Goal: Information Seeking & Learning: Learn about a topic

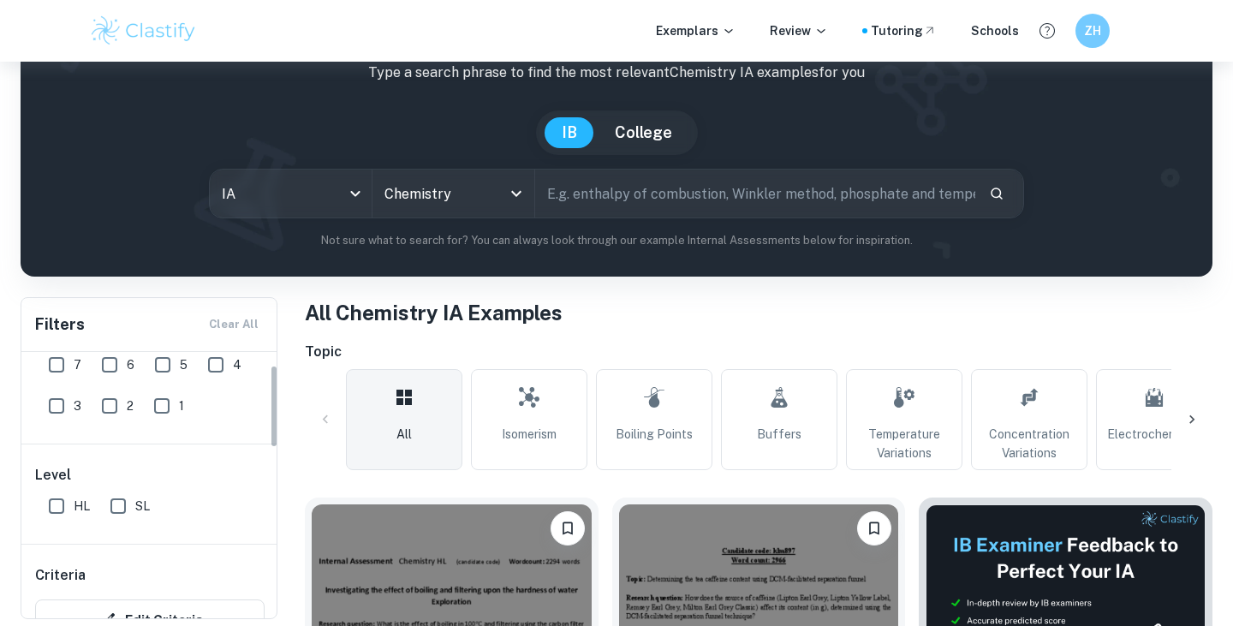
scroll to position [48, 0]
click at [48, 379] on input "7" at bounding box center [56, 366] width 34 height 34
checkbox input "true"
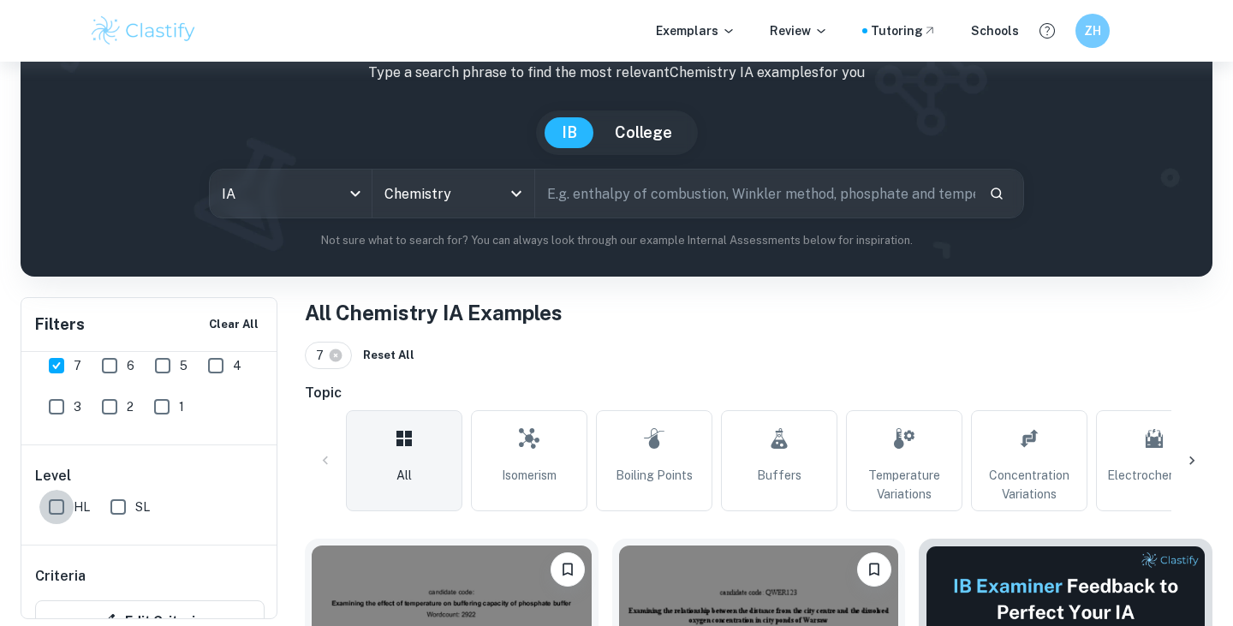
click at [50, 508] on input "HL" at bounding box center [56, 507] width 34 height 34
checkbox input "true"
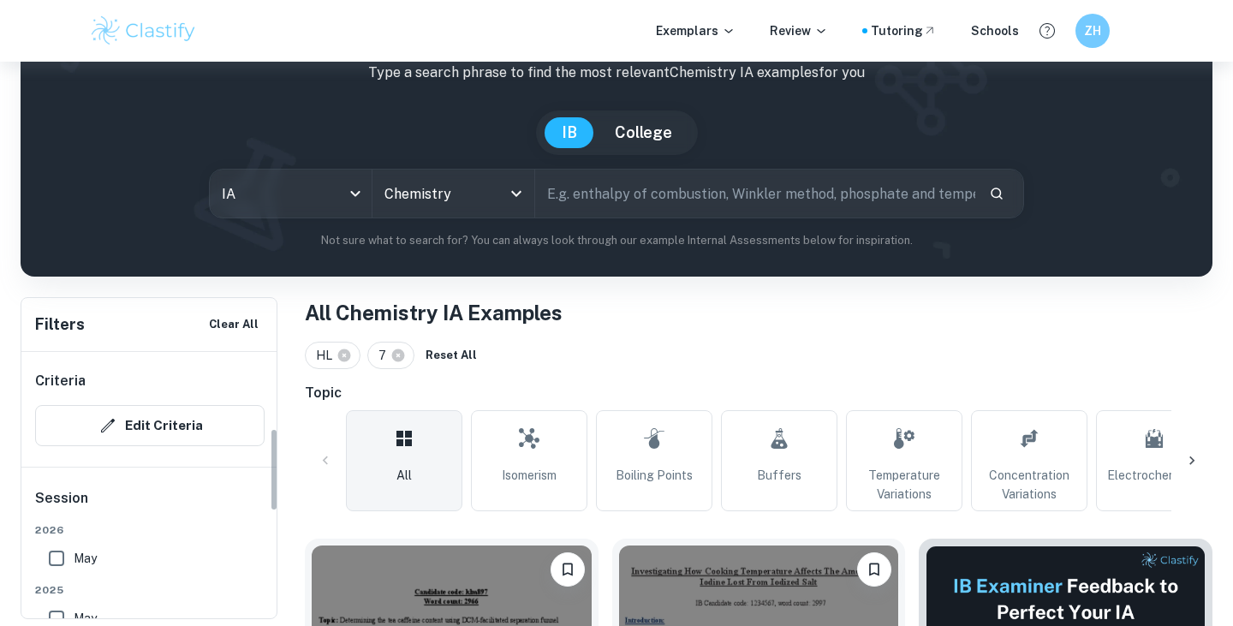
scroll to position [345, 0]
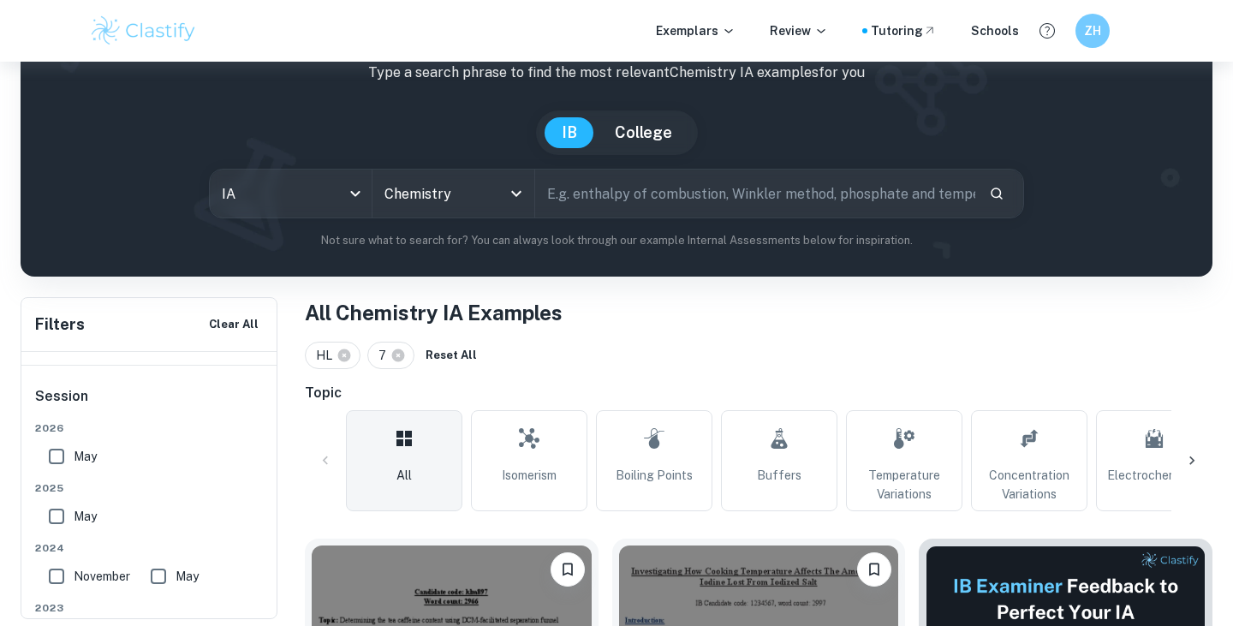
click at [55, 461] on input "May" at bounding box center [56, 456] width 34 height 34
checkbox input "true"
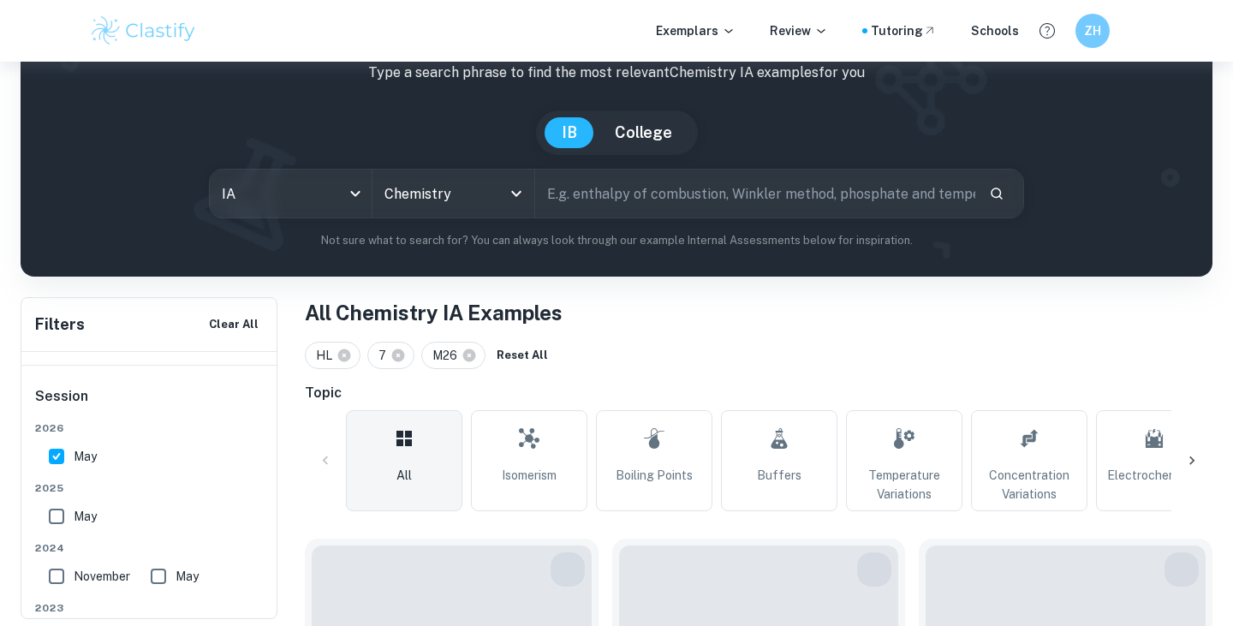
click at [55, 541] on span "2024" at bounding box center [149, 547] width 229 height 15
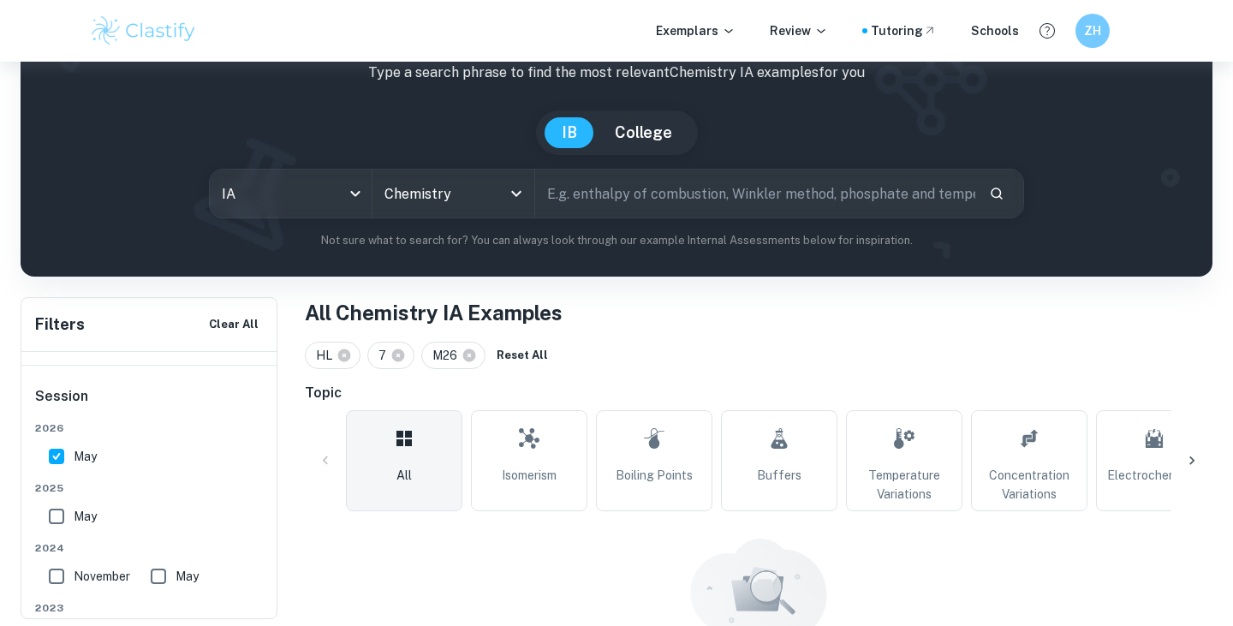
click at [55, 512] on input "May" at bounding box center [56, 516] width 34 height 34
checkbox input "true"
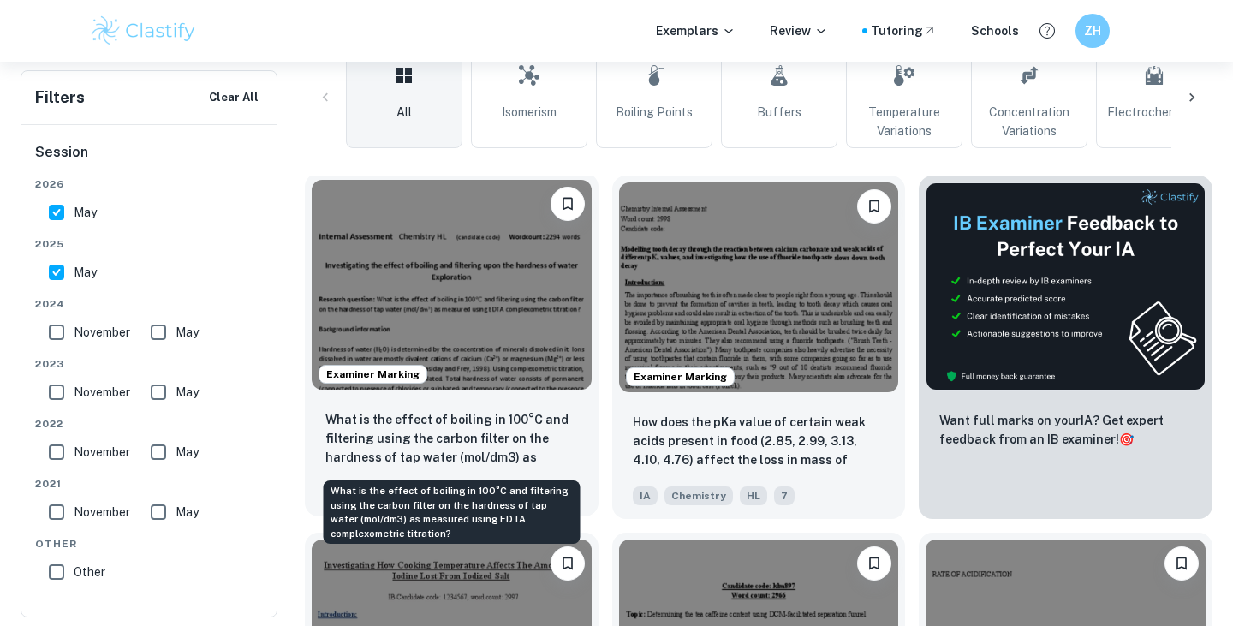
scroll to position [487, 0]
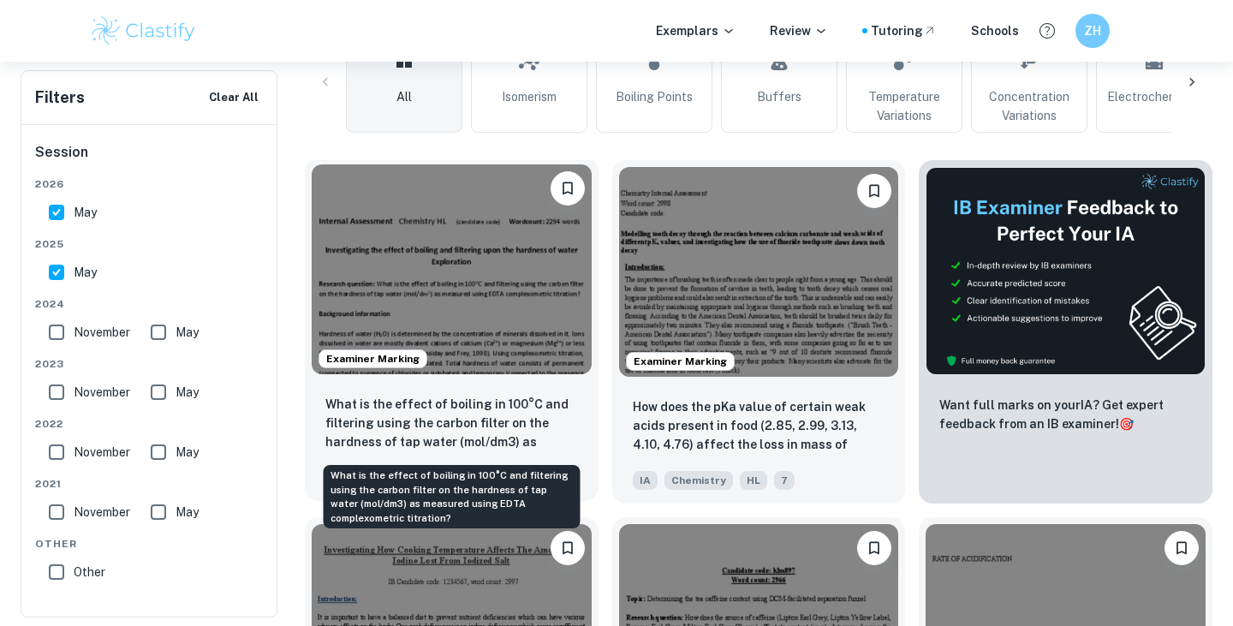
click at [503, 420] on p "What is the effect of boiling in 100°C and filtering using the carbon filter on…" at bounding box center [451, 424] width 253 height 58
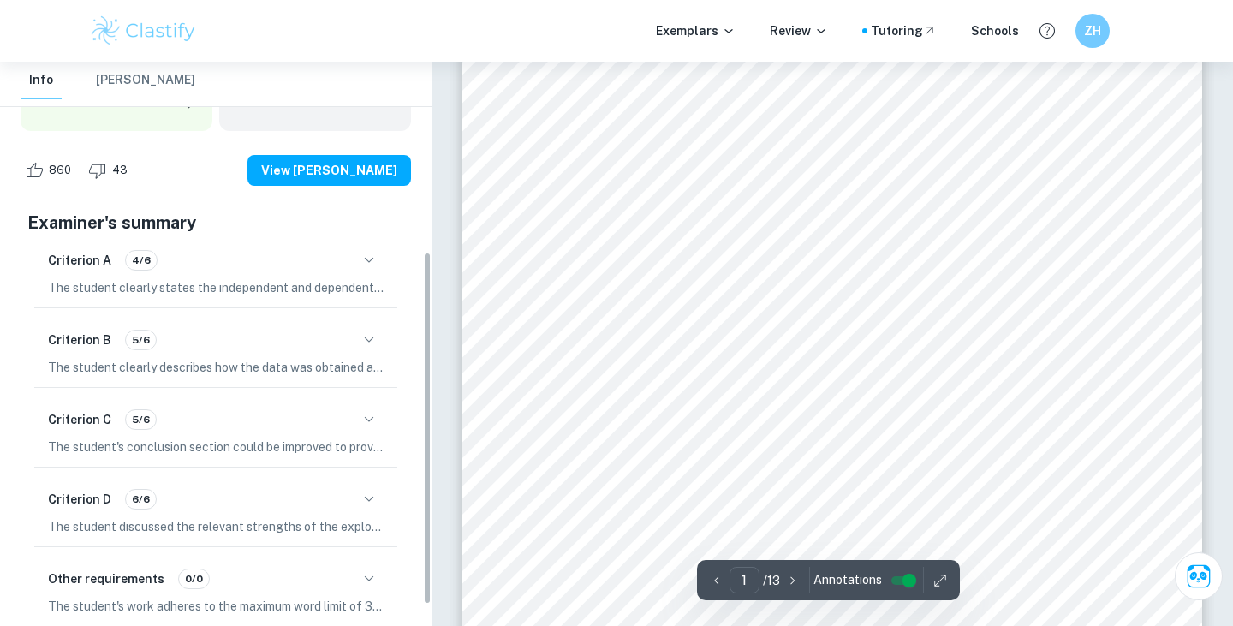
scroll to position [305, 0]
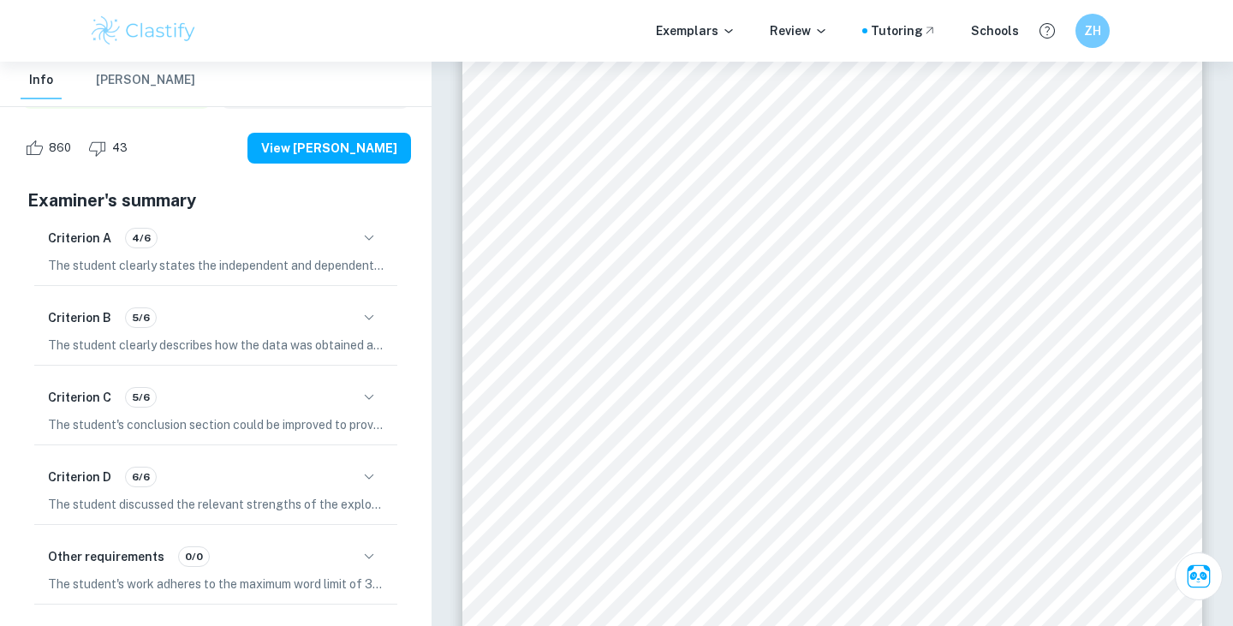
scroll to position [487, 0]
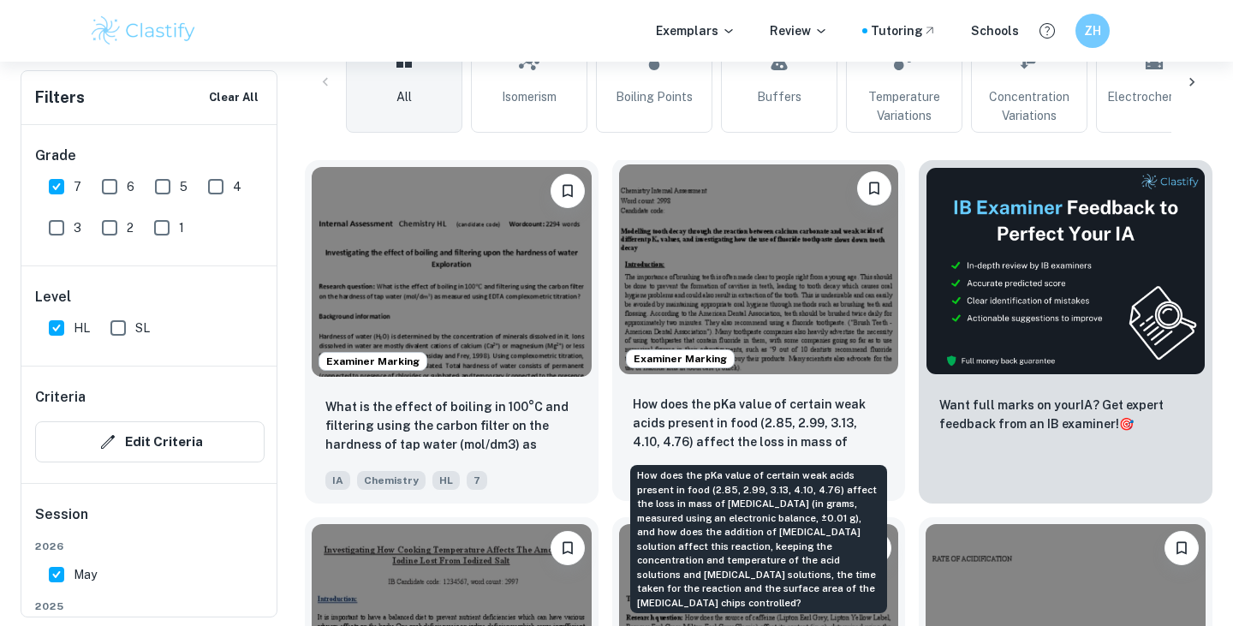
click at [693, 416] on p "How does the pKa value of certain weak acids present in food (2.85, 2.99, 3.13,…" at bounding box center [759, 424] width 253 height 58
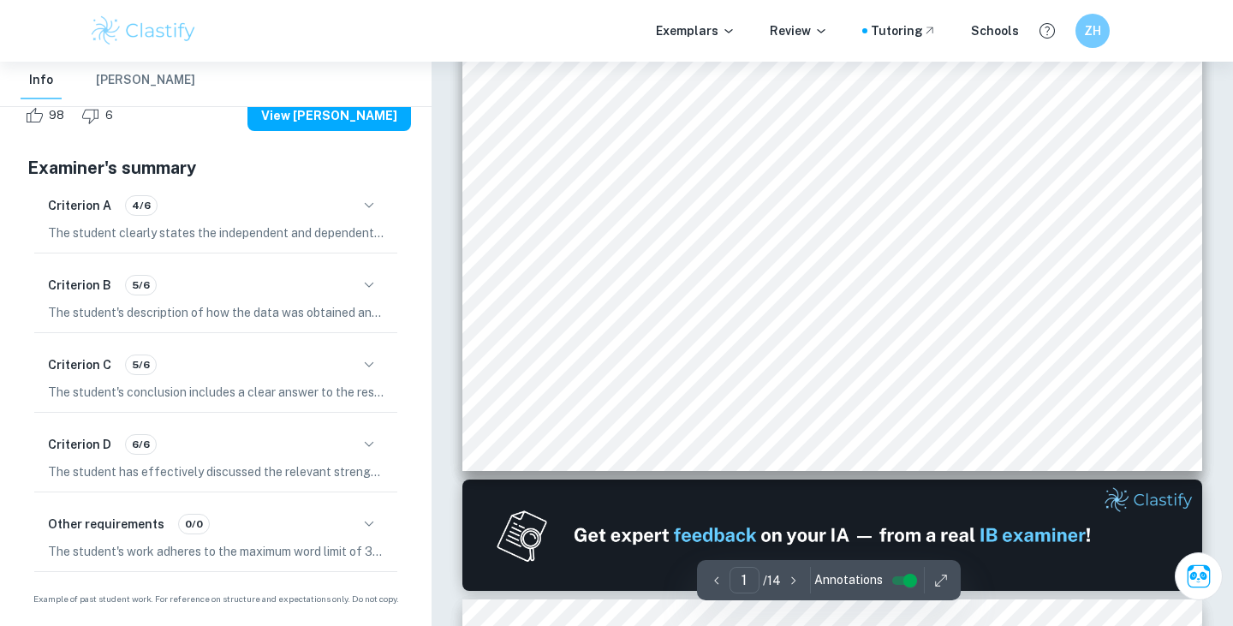
scroll to position [622, 0]
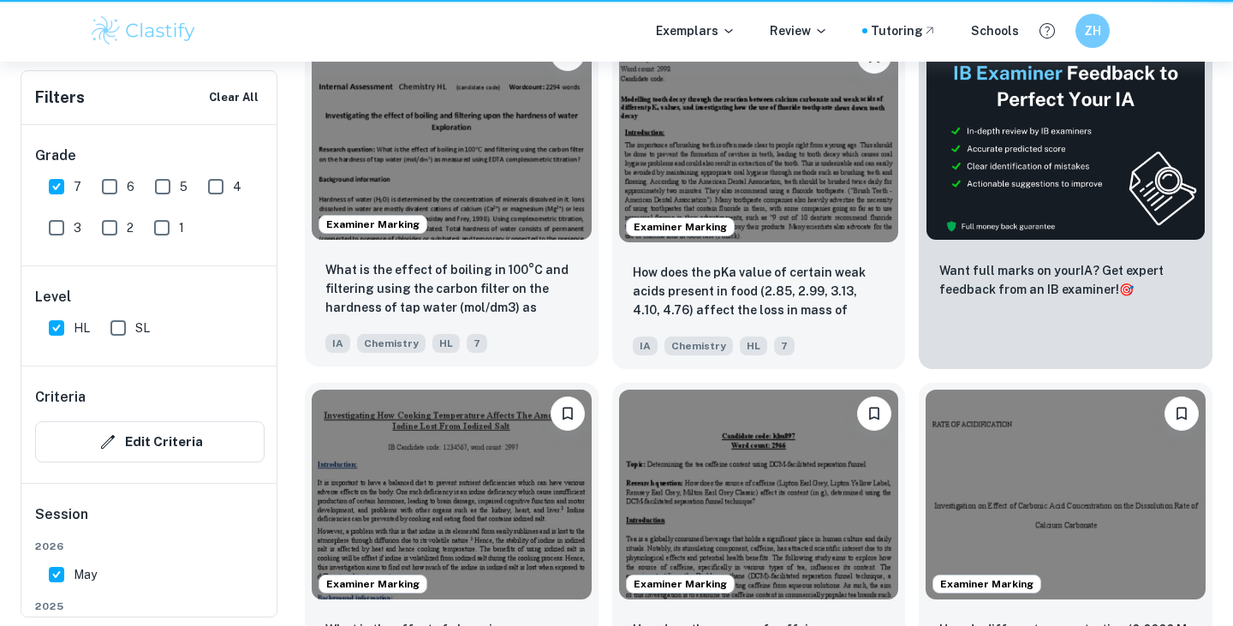
scroll to position [487, 0]
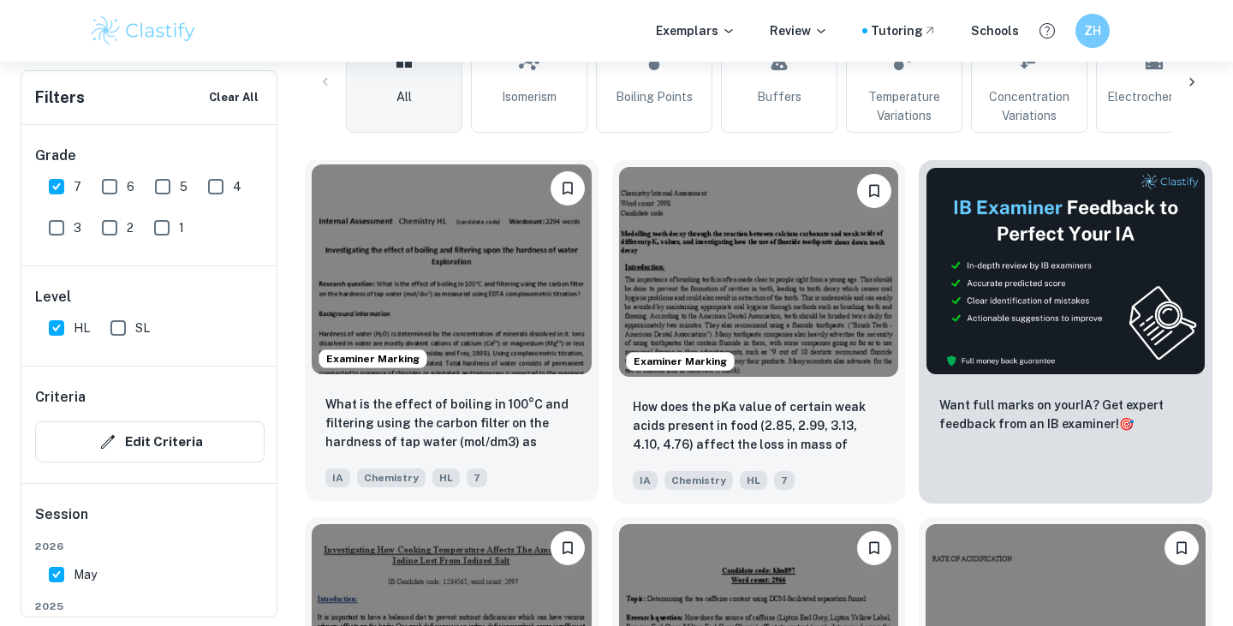
click at [512, 331] on img at bounding box center [452, 269] width 280 height 210
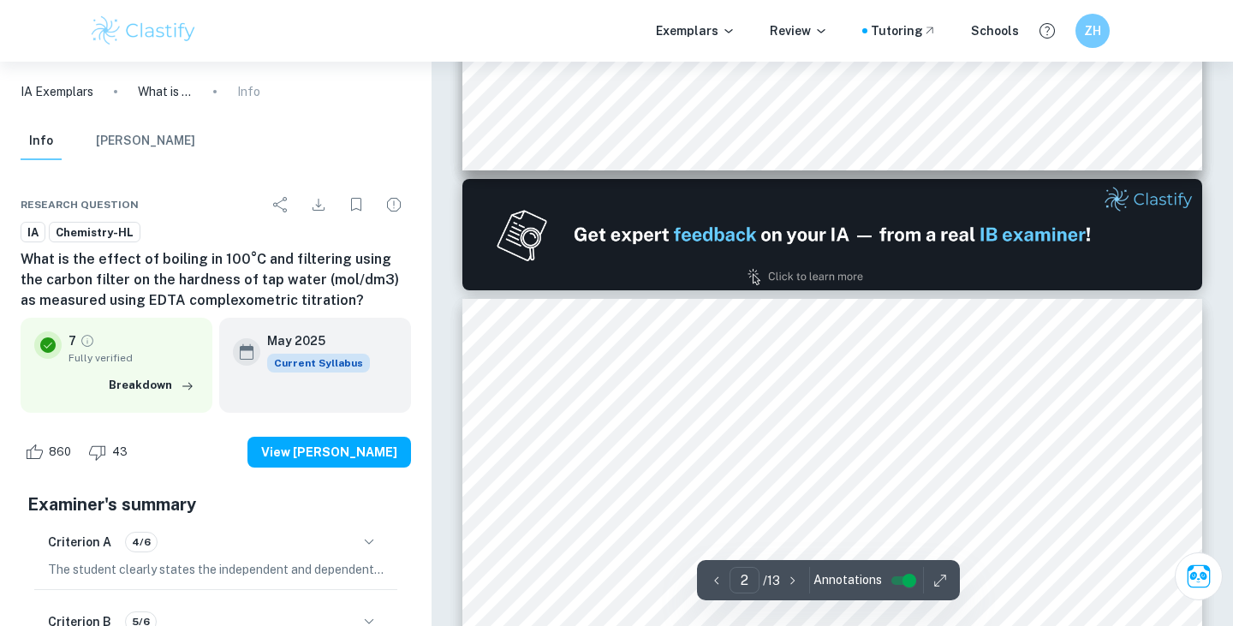
type input "1"
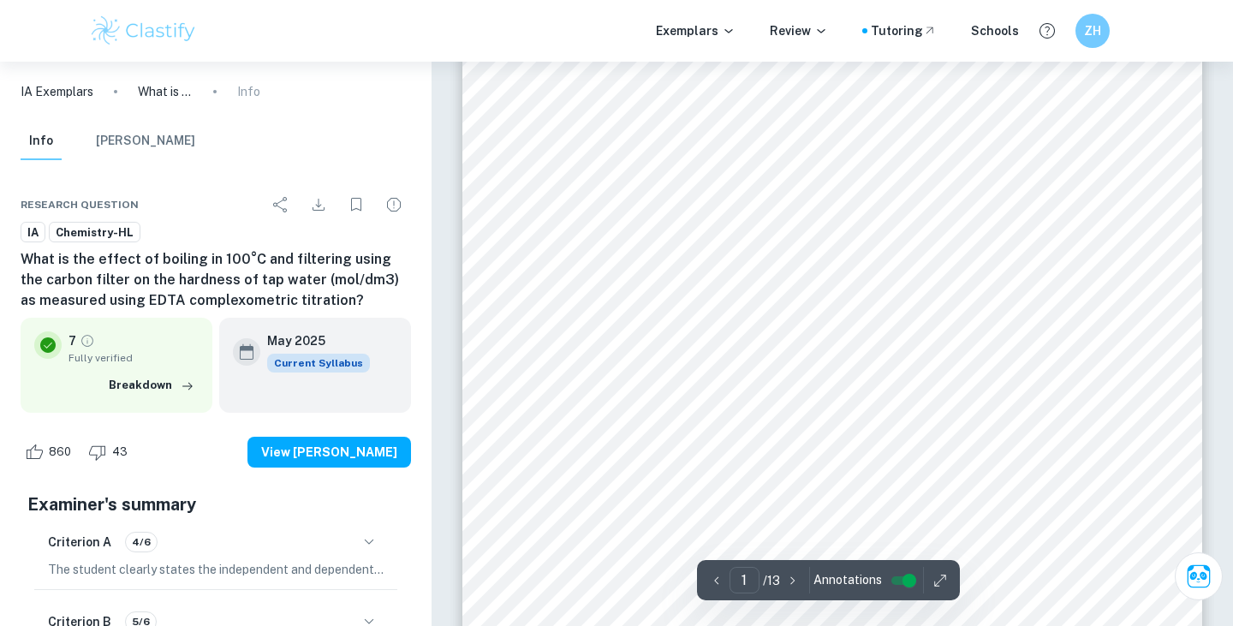
scroll to position [227, 0]
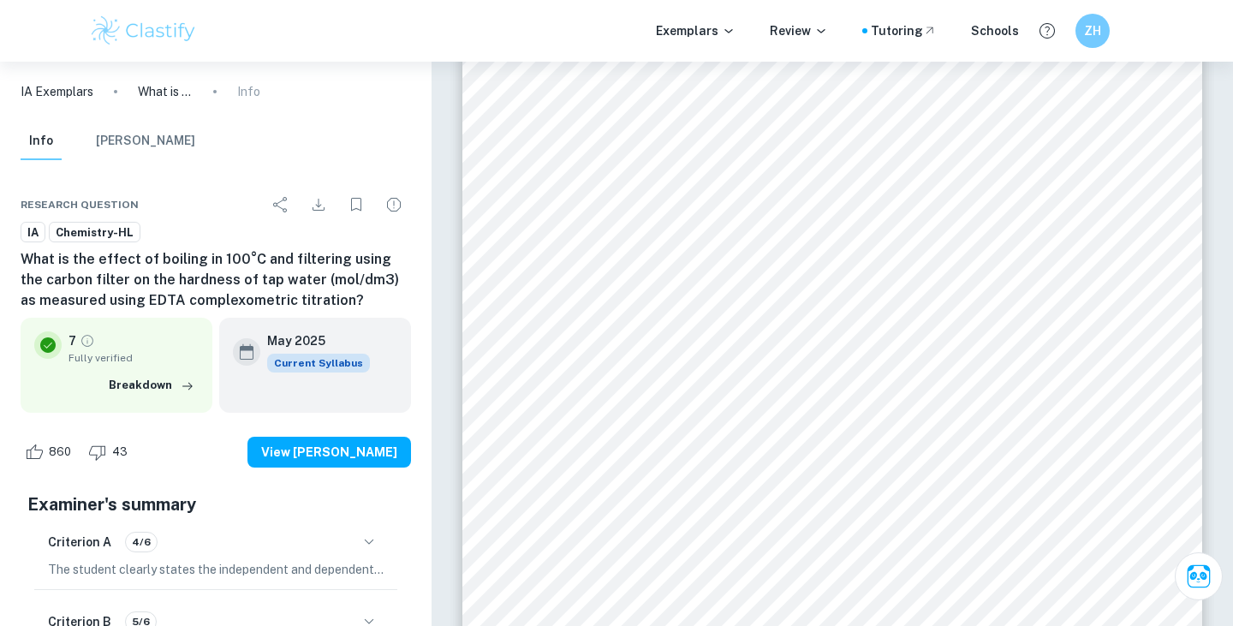
click at [120, 38] on img at bounding box center [143, 31] width 109 height 34
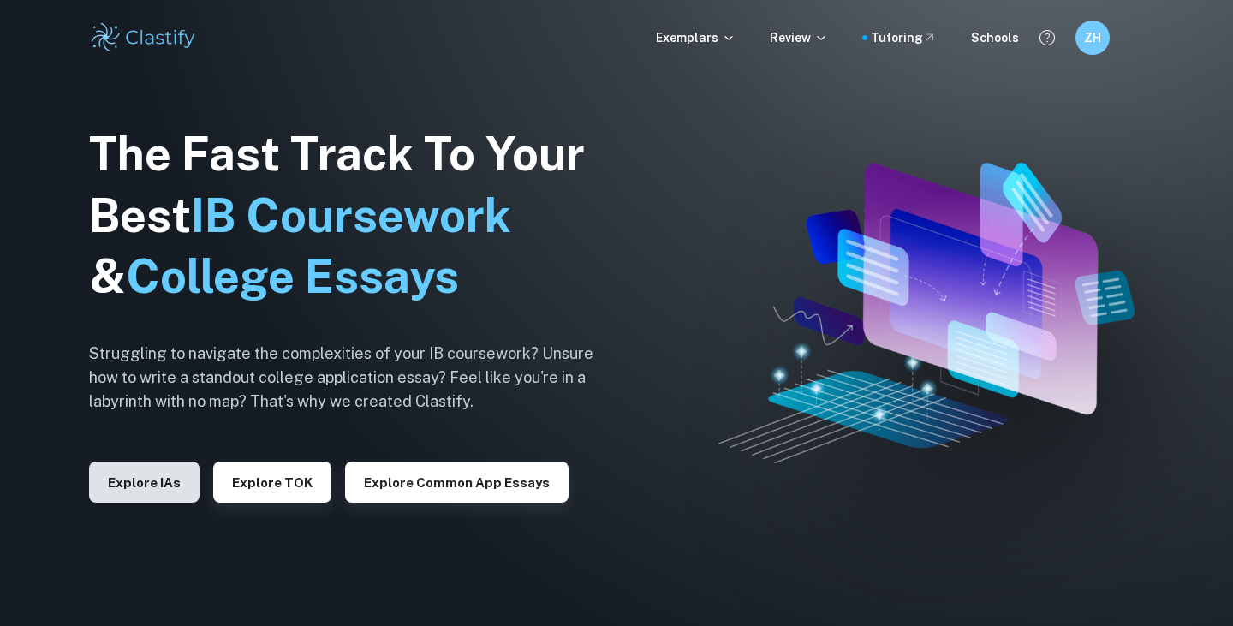
click at [148, 478] on button "Explore IAs" at bounding box center [144, 482] width 110 height 41
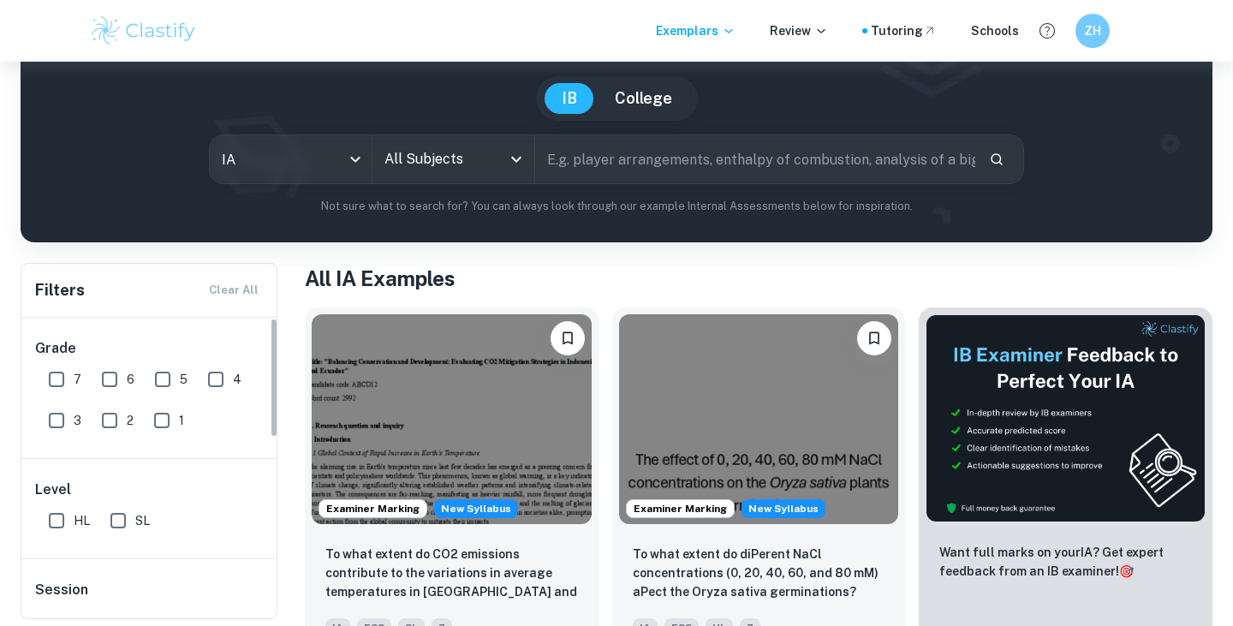
scroll to position [142, 0]
click at [605, 160] on input "text" at bounding box center [755, 160] width 440 height 48
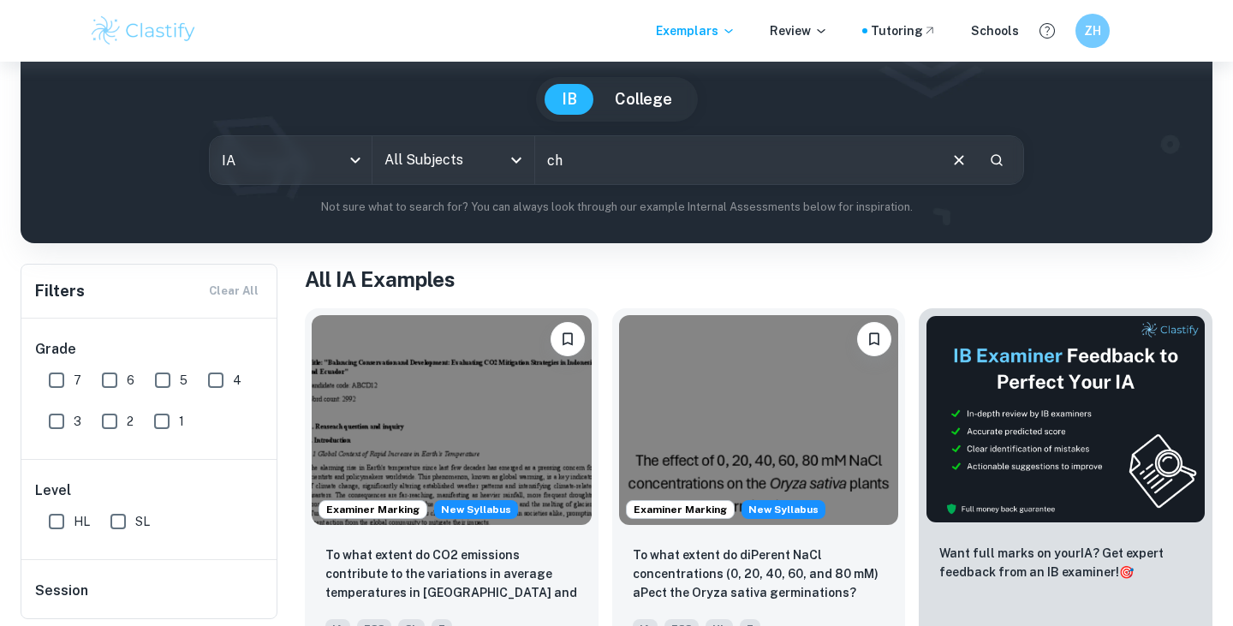
type input "c"
click at [438, 164] on input "All Subjects" at bounding box center [440, 160] width 121 height 33
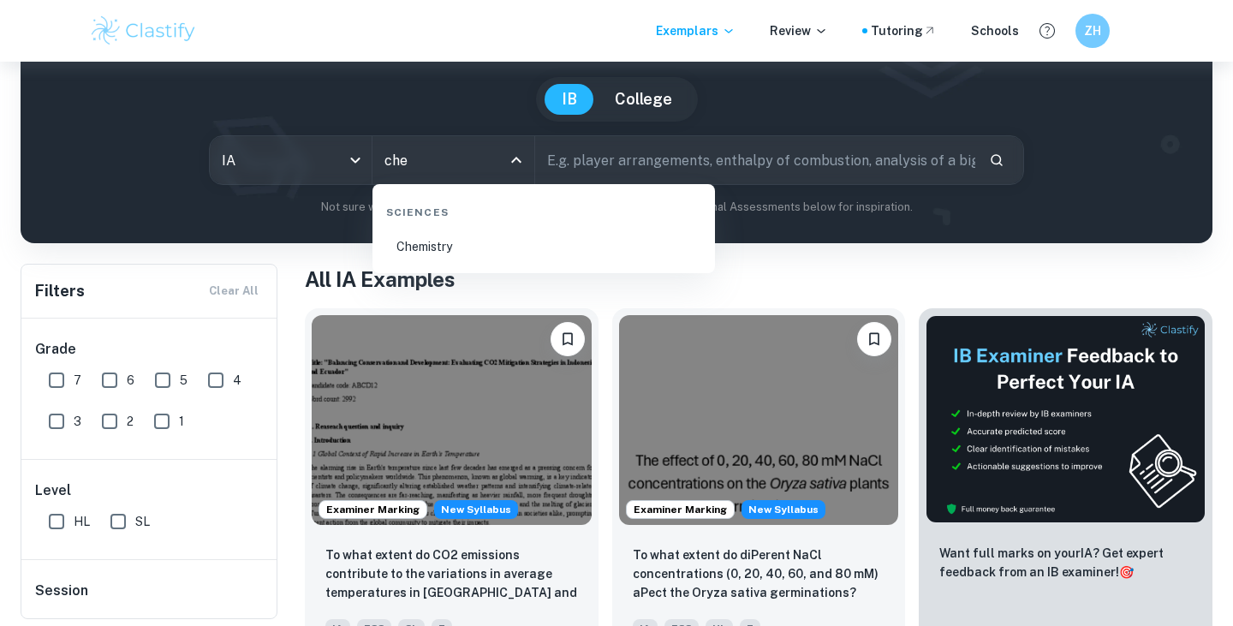
type input "chem"
click at [428, 253] on li "Chemistry" at bounding box center [543, 246] width 329 height 39
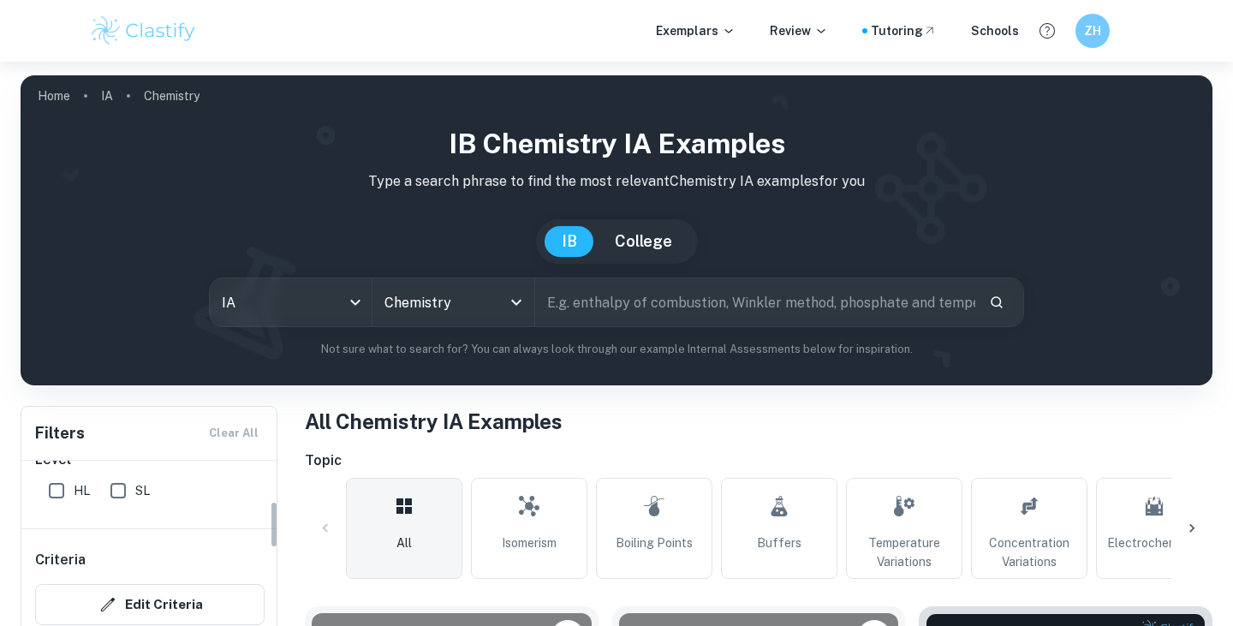
scroll to position [52, 0]
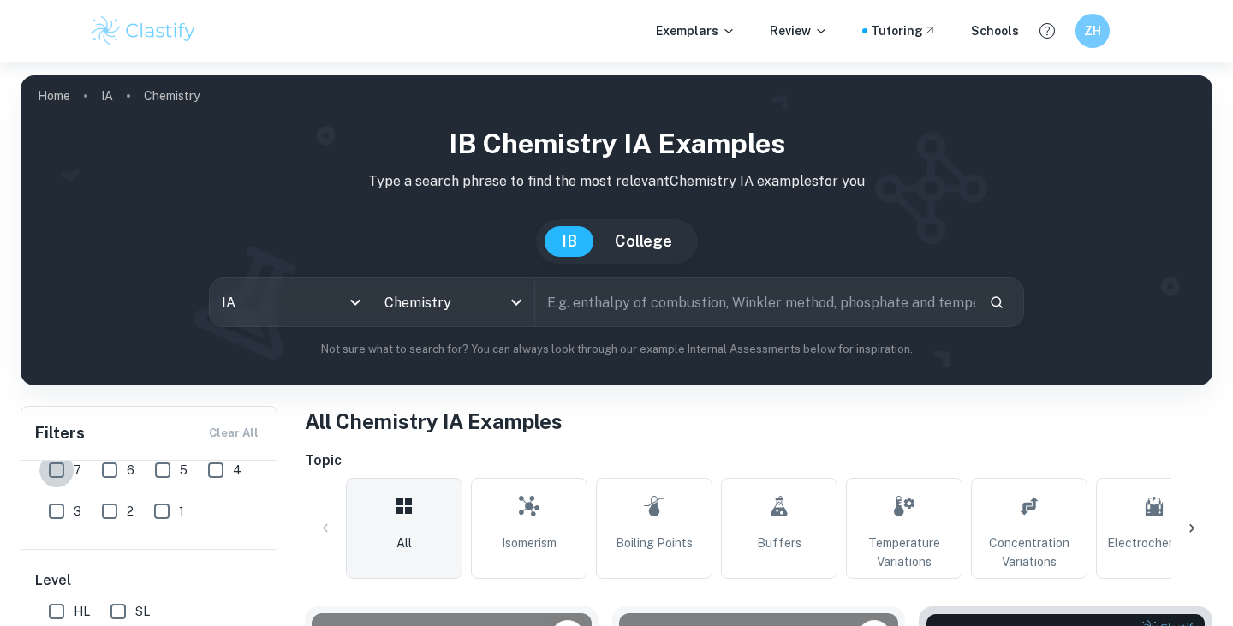
click at [61, 468] on input "7" at bounding box center [56, 470] width 34 height 34
checkbox input "true"
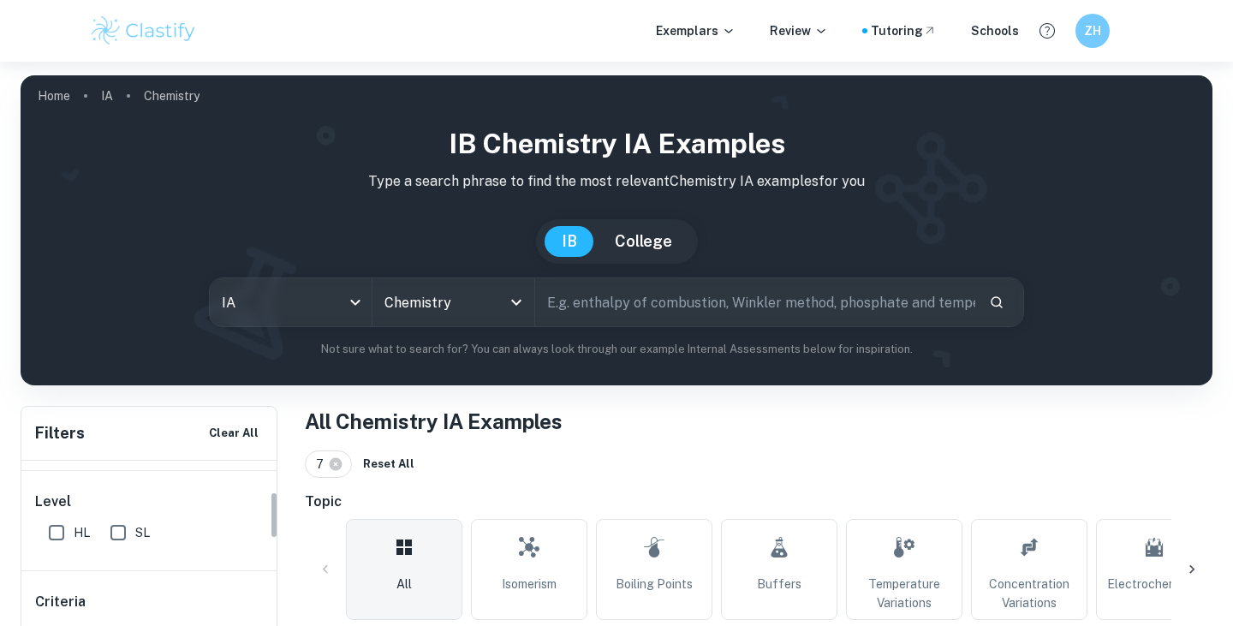
click at [62, 534] on input "HL" at bounding box center [56, 532] width 34 height 34
checkbox input "true"
click at [61, 533] on input "May" at bounding box center [56, 544] width 34 height 34
checkbox input "true"
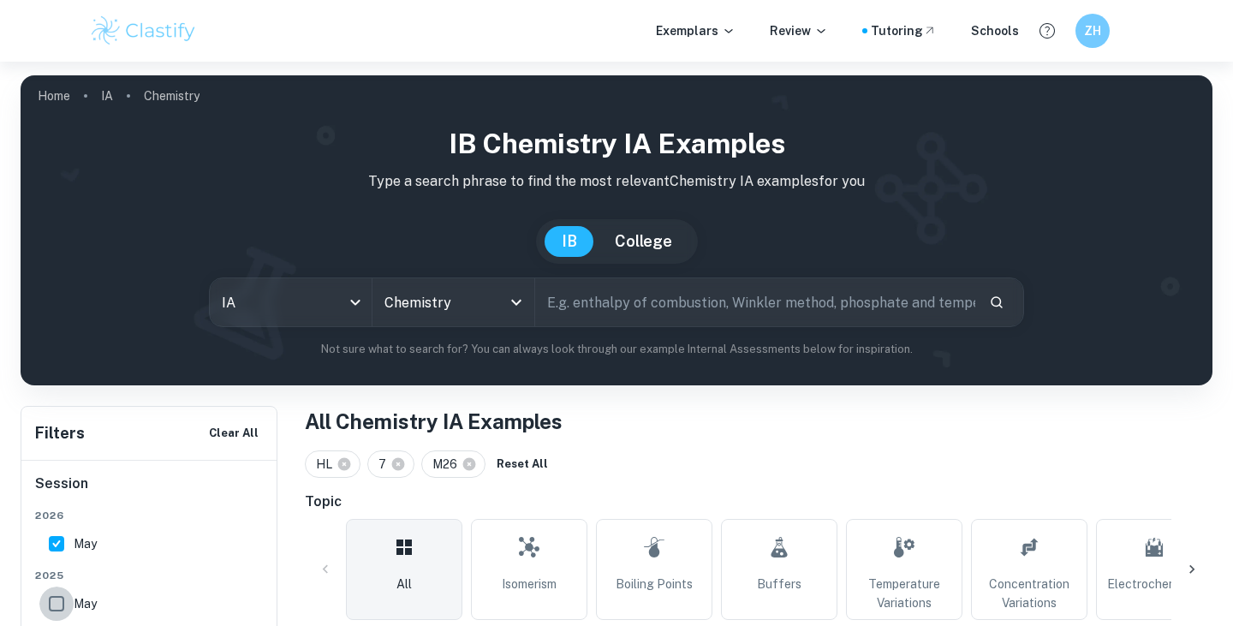
click at [60, 598] on input "May" at bounding box center [56, 604] width 34 height 34
checkbox input "true"
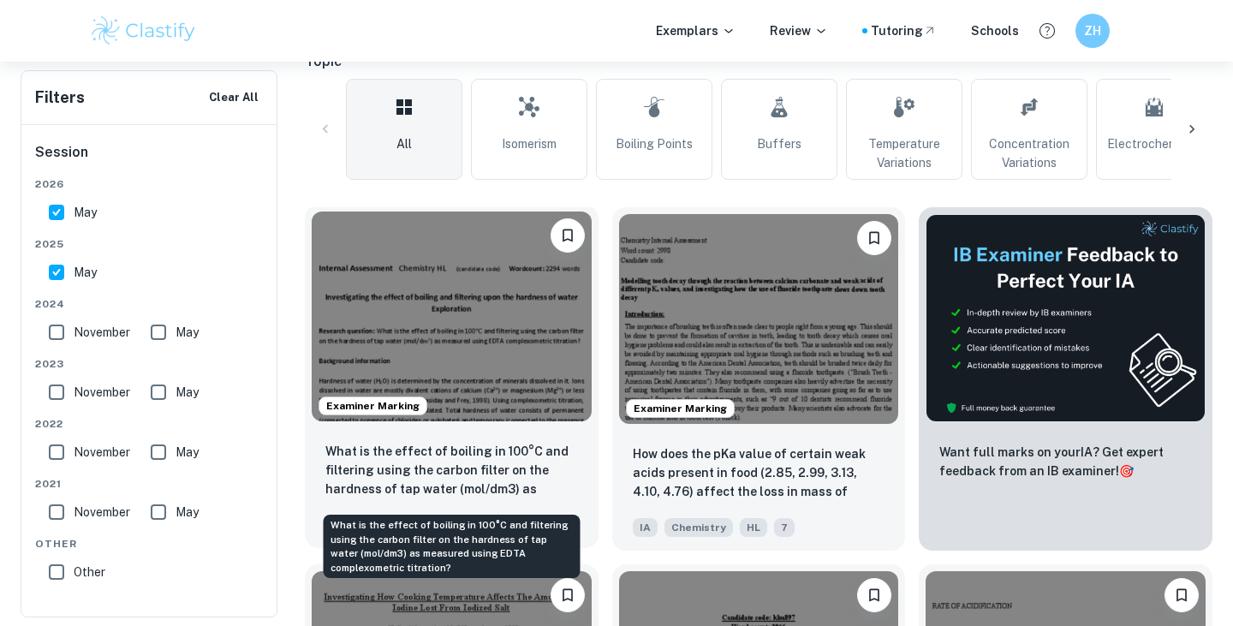
scroll to position [449, 0]
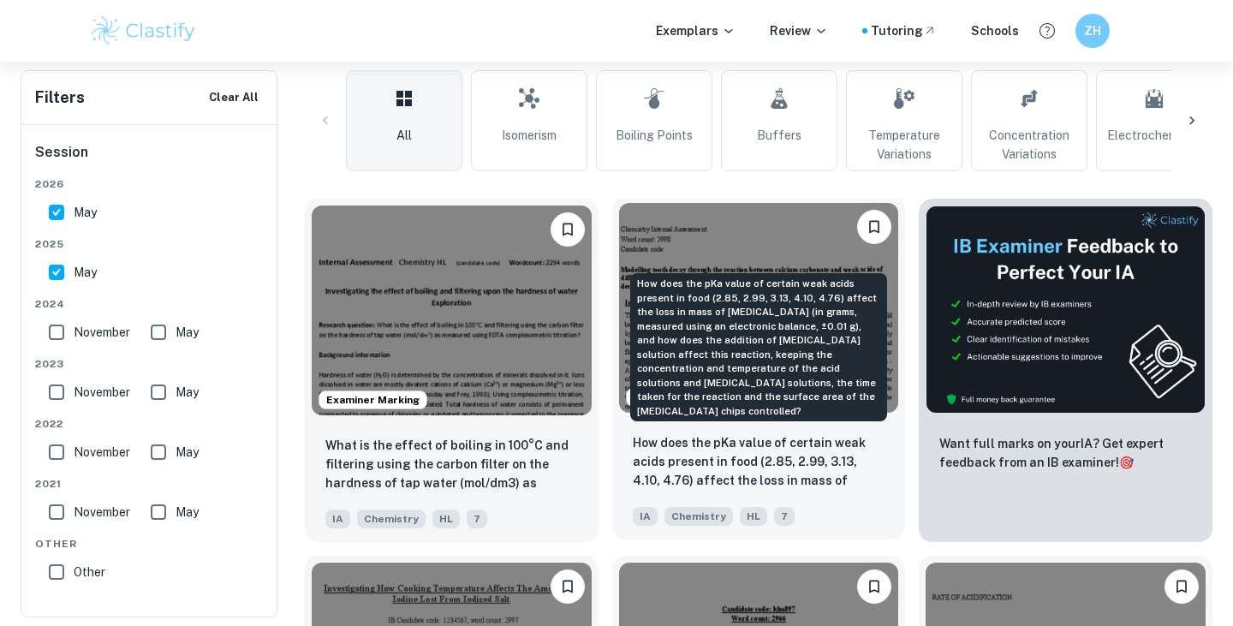
click at [718, 464] on p "How does the pKa value of certain weak acids present in food (2.85, 2.99, 3.13,…" at bounding box center [759, 462] width 253 height 58
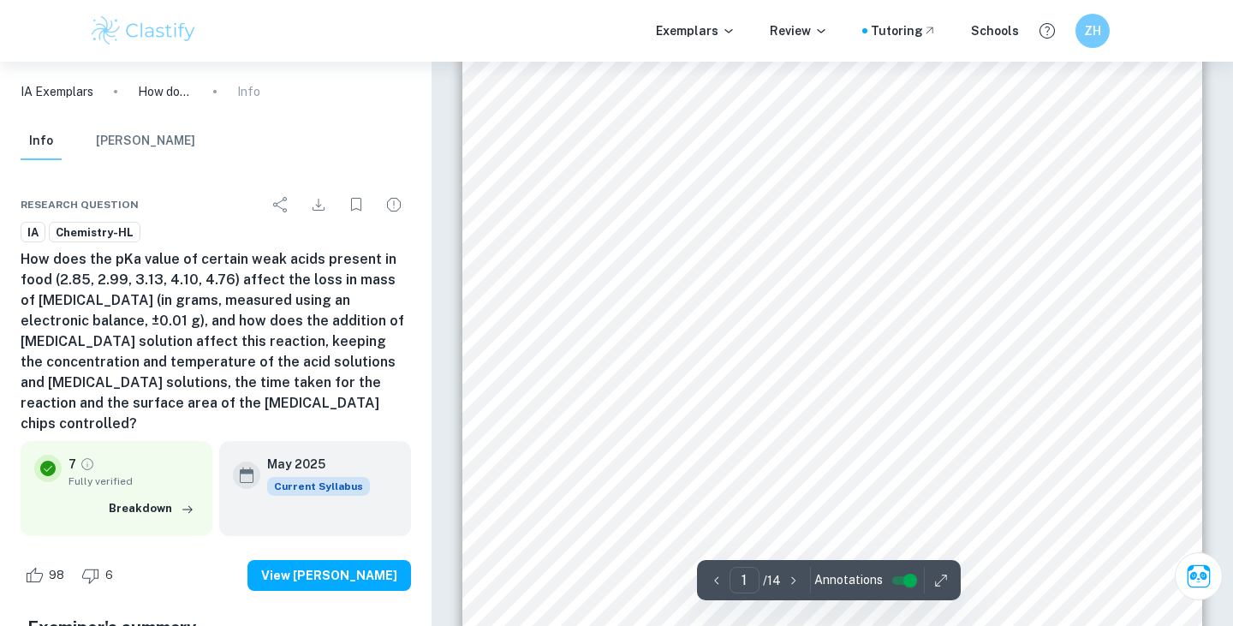
scroll to position [261, 0]
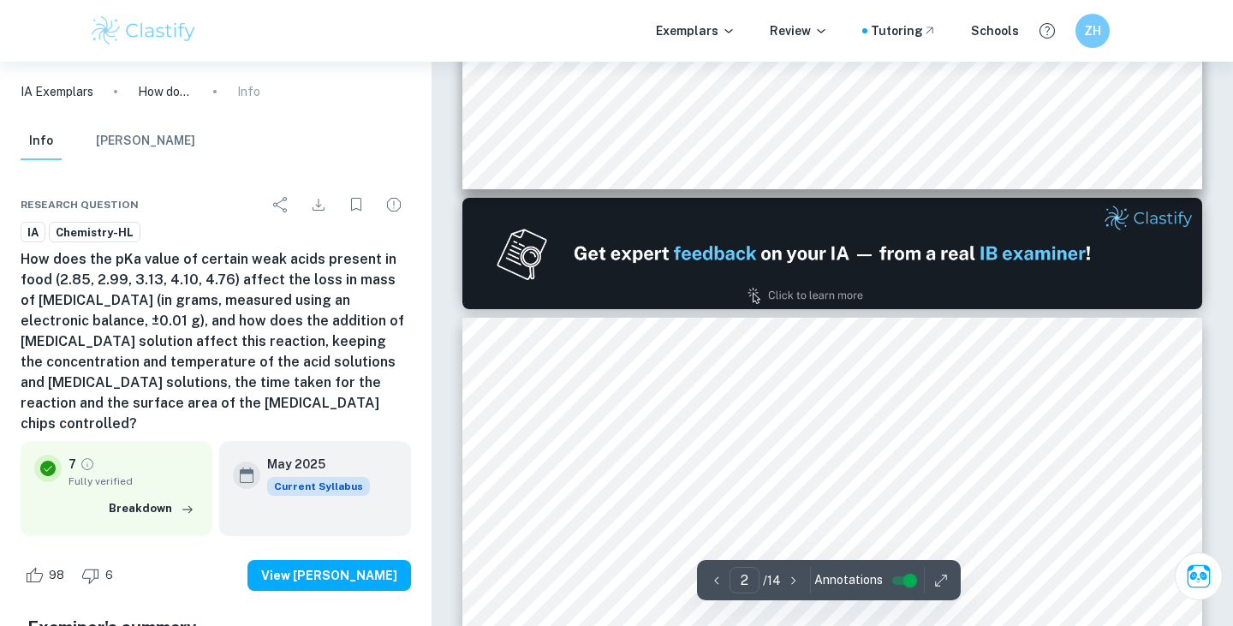
type input "1"
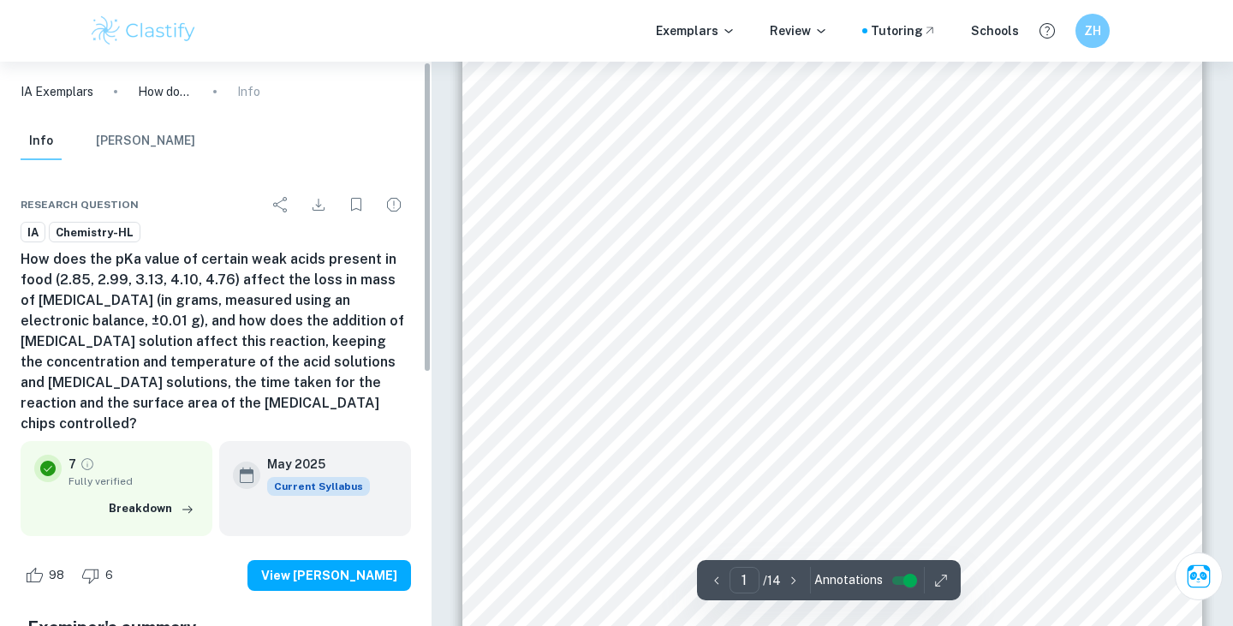
scroll to position [0, 0]
click at [643, 262] on div "Chemistry Internal Assessment Word count: 2998 Candidate code: Modelling tooth …" at bounding box center [832, 557] width 740 height 957
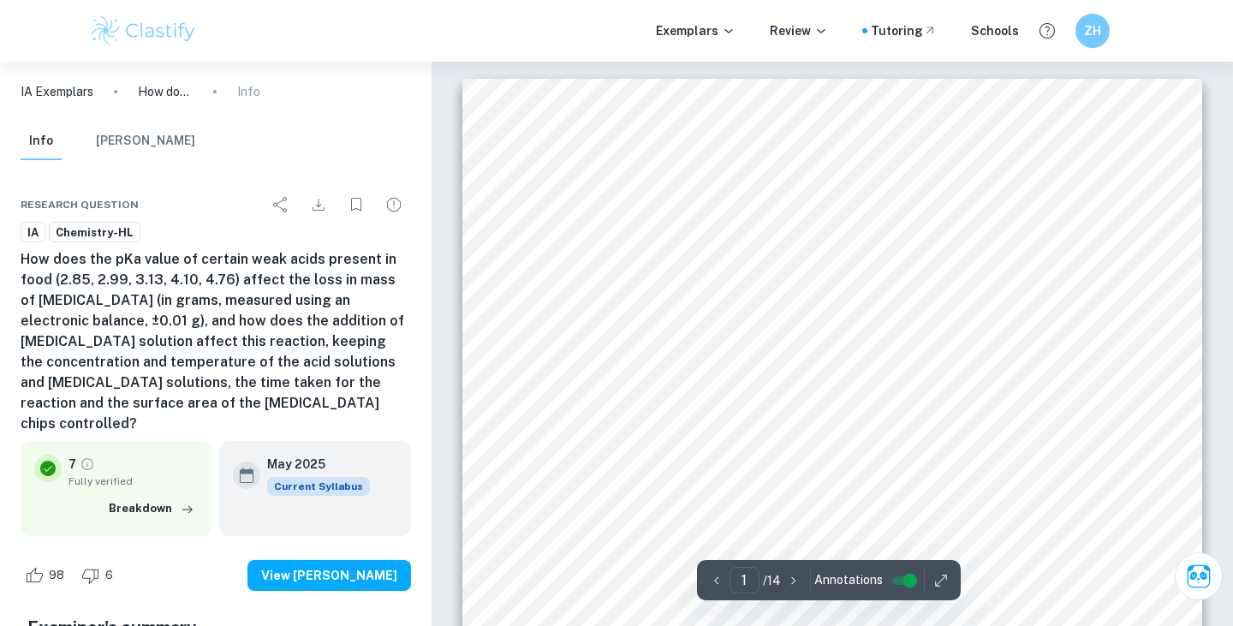
drag, startPoint x: 619, startPoint y: 247, endPoint x: 540, endPoint y: 236, distance: 79.6
click at [540, 236] on div "Chemistry Internal Assessment Word count: 2998 Candidate code: Modelling tooth …" at bounding box center [832, 557] width 740 height 957
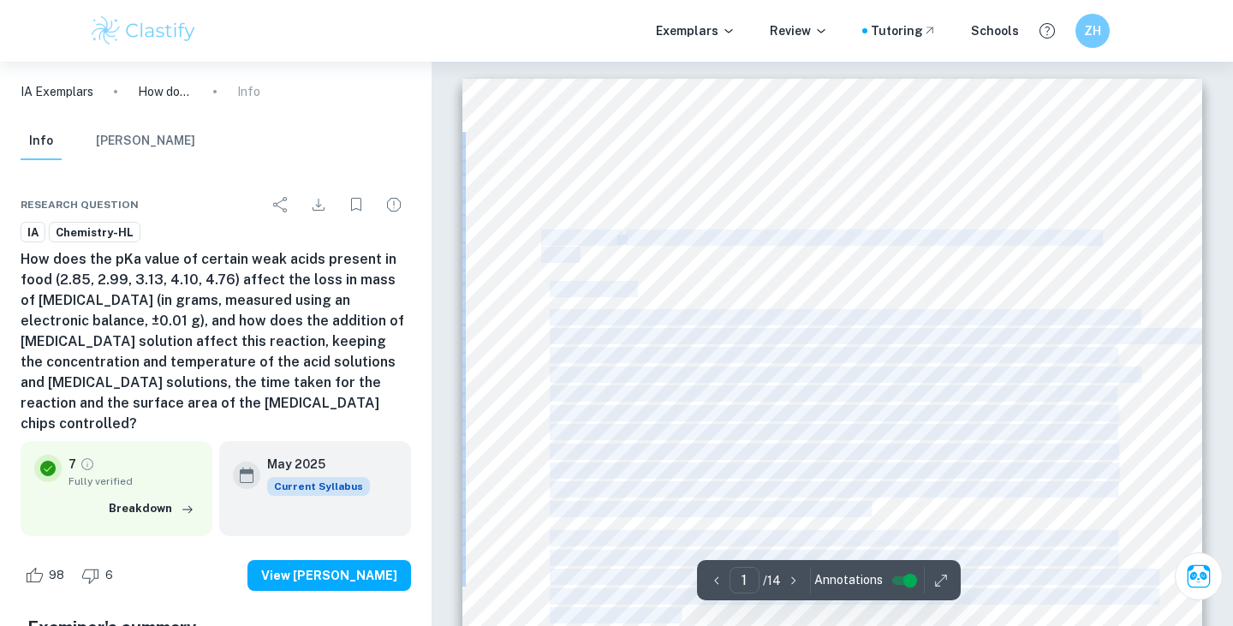
click at [541, 236] on span "different pK" at bounding box center [579, 238] width 77 height 15
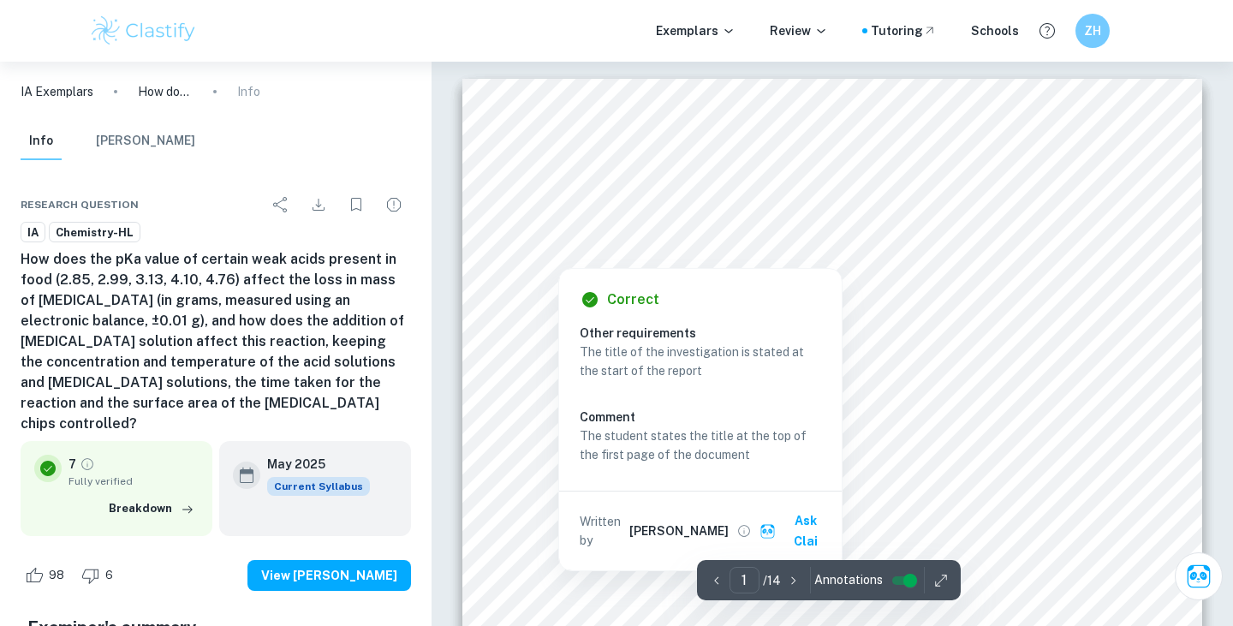
click at [566, 236] on span "different pK" at bounding box center [579, 238] width 77 height 15
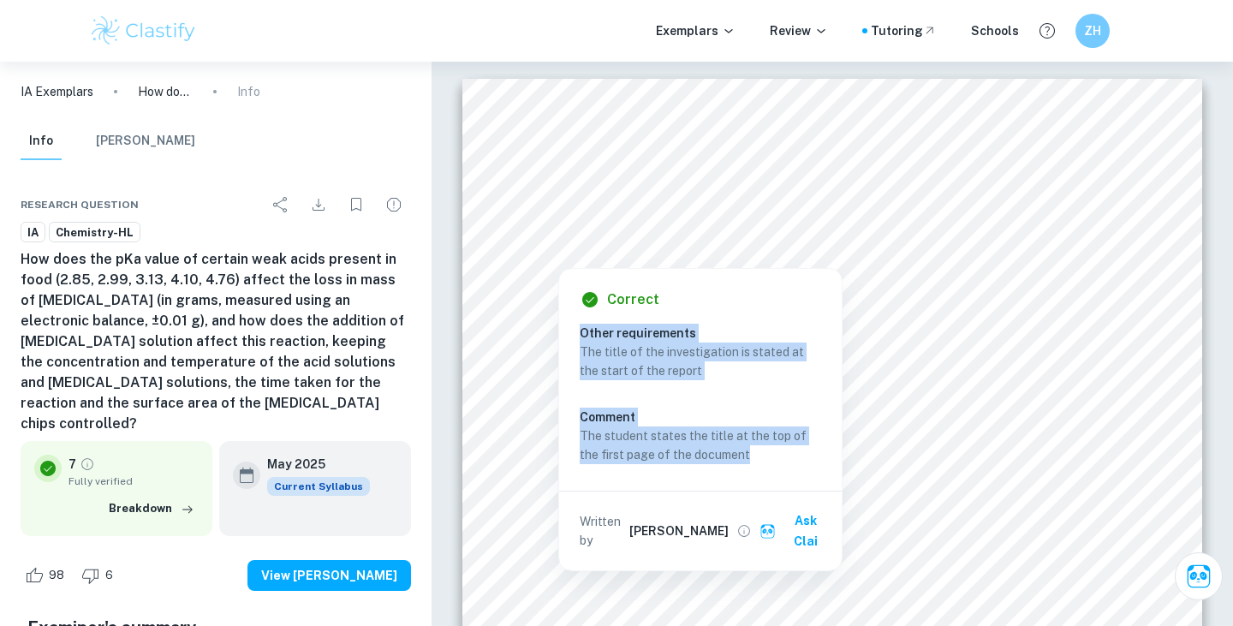
drag, startPoint x: 581, startPoint y: 332, endPoint x: 751, endPoint y: 460, distance: 212.9
click at [751, 460] on div "Other requirements The title of the investigation is stated at the start of the…" at bounding box center [707, 397] width 255 height 146
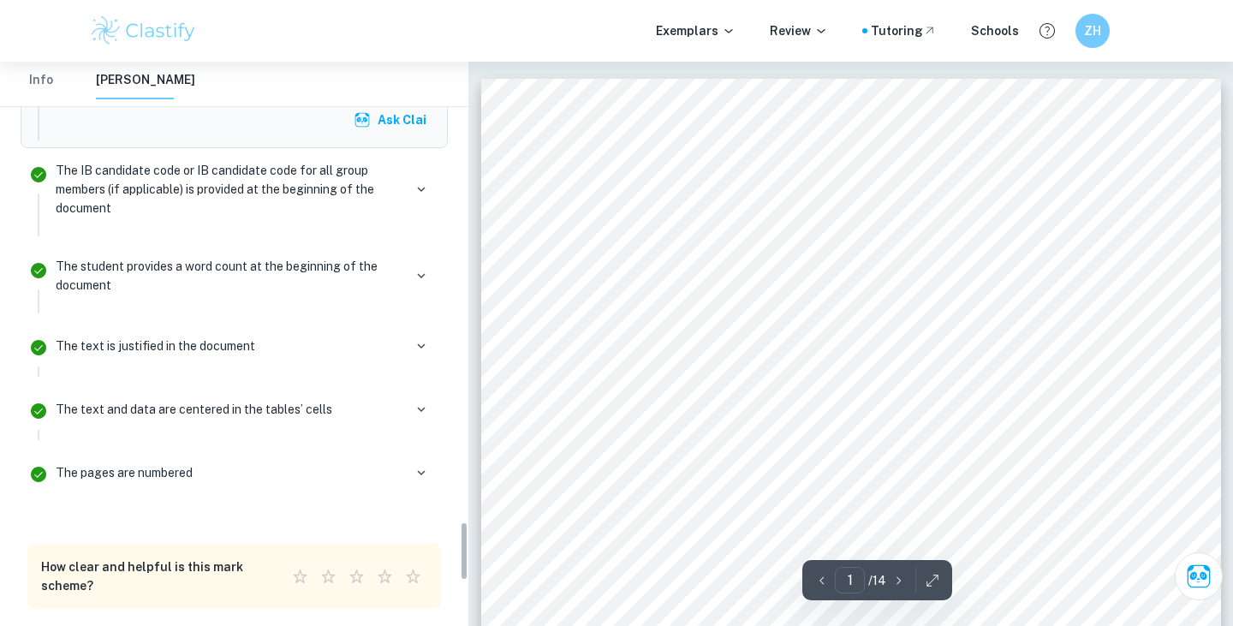
scroll to position [4339, 0]
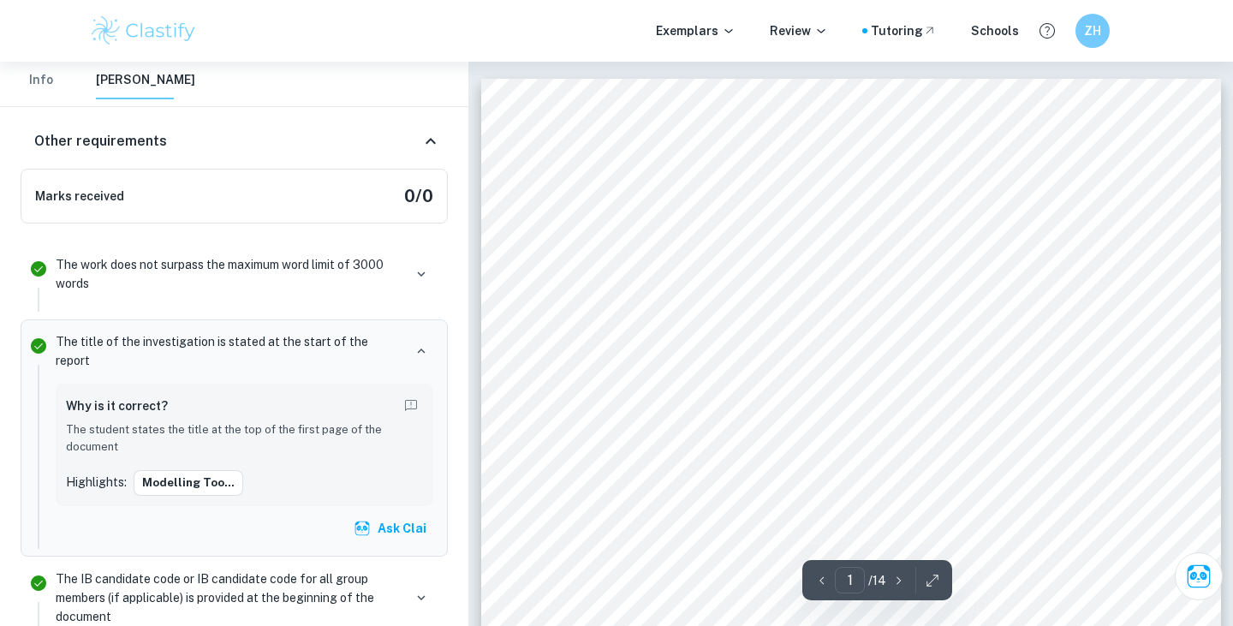
click at [38, 84] on button "Info" at bounding box center [41, 81] width 41 height 38
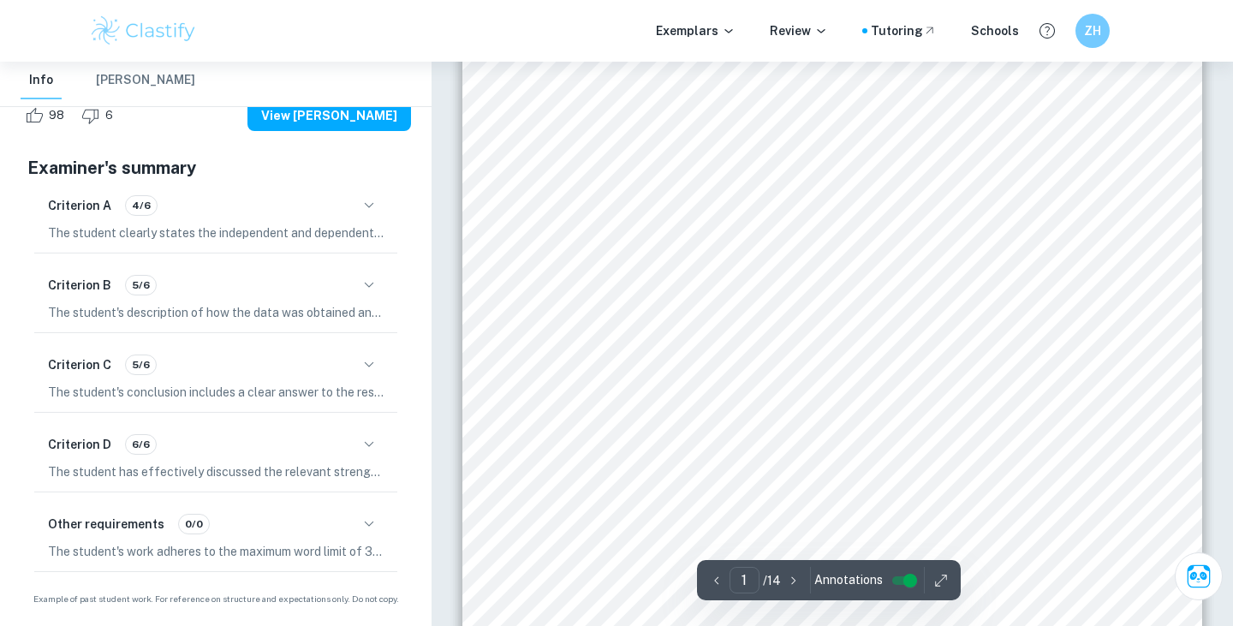
scroll to position [0, 0]
drag, startPoint x: 528, startPoint y: 216, endPoint x: 583, endPoint y: 244, distance: 61.7
click at [584, 245] on div "Chemistry Internal Assessment Word count: 2998 Candidate code: Modelling tooth …" at bounding box center [832, 557] width 740 height 957
click at [584, 256] on div "Chemistry Internal Assessment Word count: 2998 Candidate code: Modelling tooth …" at bounding box center [832, 557] width 740 height 957
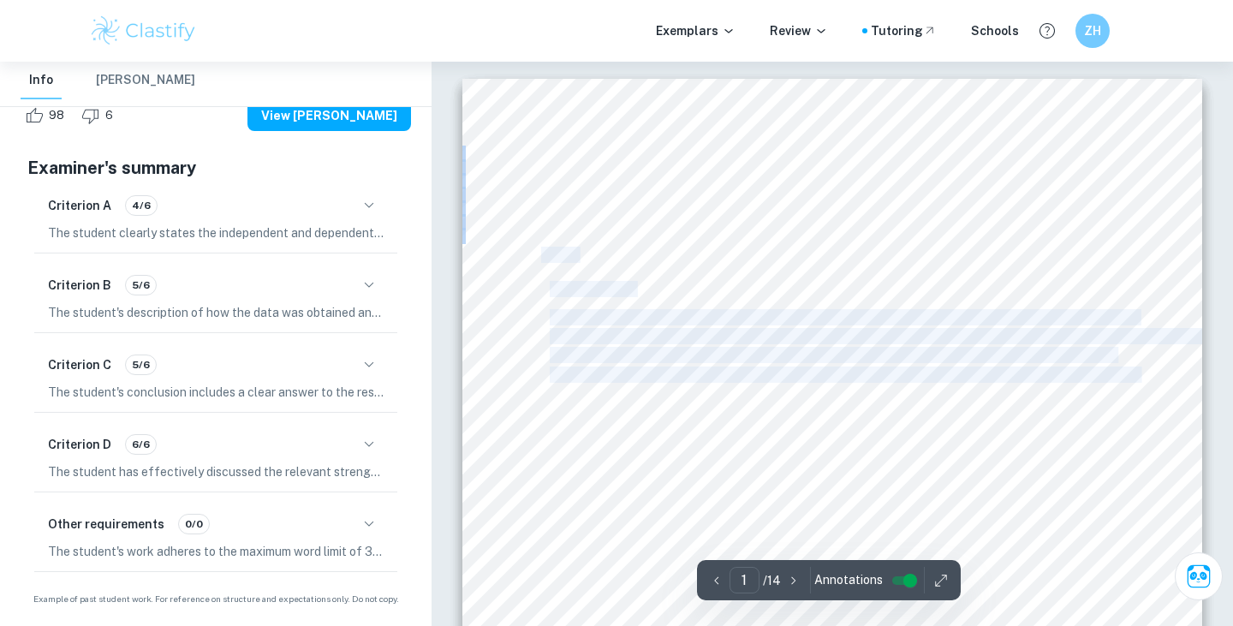
drag, startPoint x: 584, startPoint y: 256, endPoint x: 564, endPoint y: 255, distance: 19.7
click at [564, 255] on div "Chemistry Internal Assessment Word count: 2998 Candidate code: Modelling tooth …" at bounding box center [832, 557] width 740 height 957
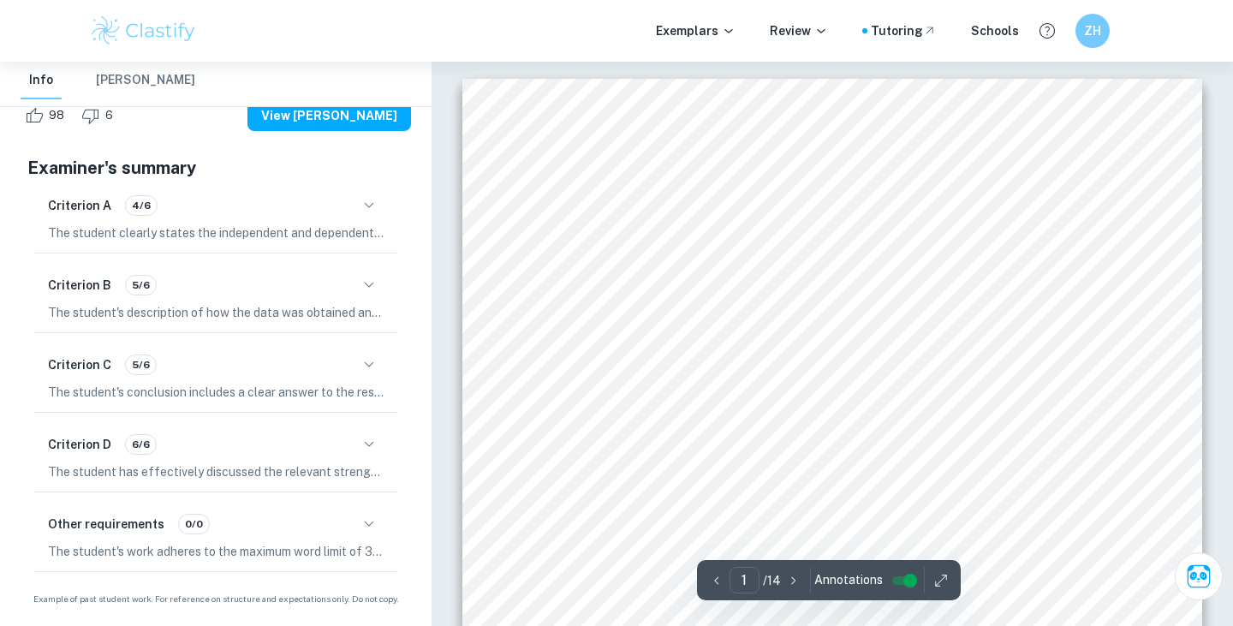
click at [601, 255] on div "Chemistry Internal Assessment Word count: 2998 Candidate code: Modelling tooth …" at bounding box center [832, 557] width 740 height 957
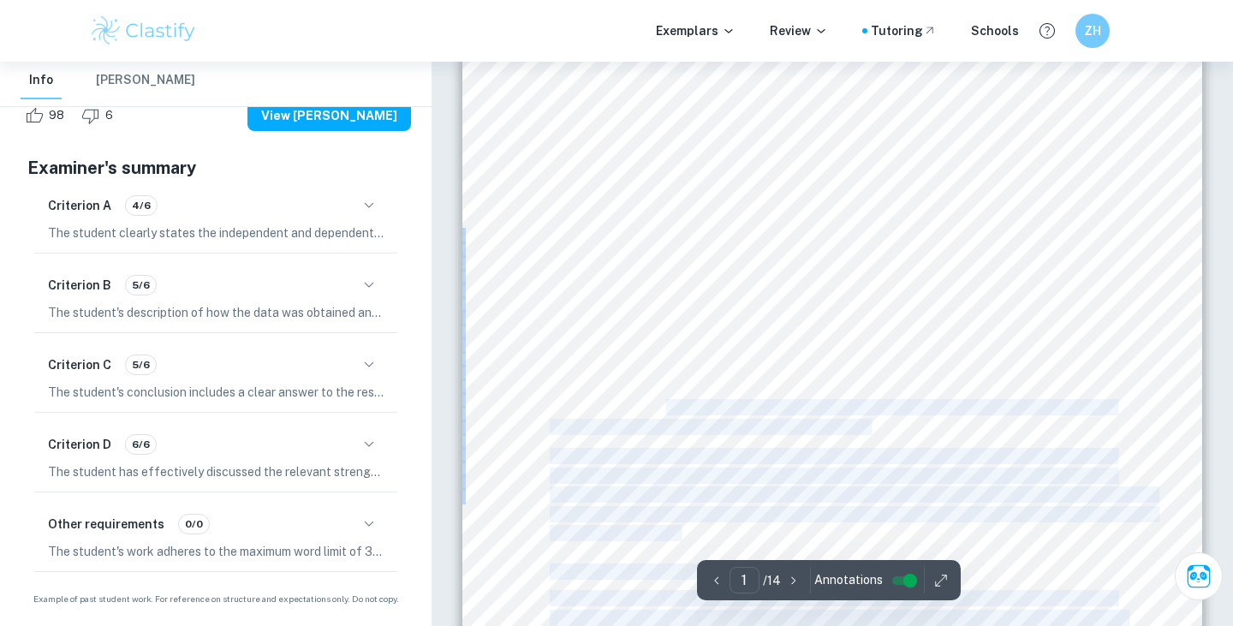
drag, startPoint x: 667, startPoint y: 414, endPoint x: 604, endPoint y: 360, distance: 83.2
click at [604, 360] on div "Chemistry Internal Assessment Word count: 2998 Candidate code: Modelling tooth …" at bounding box center [832, 475] width 740 height 957
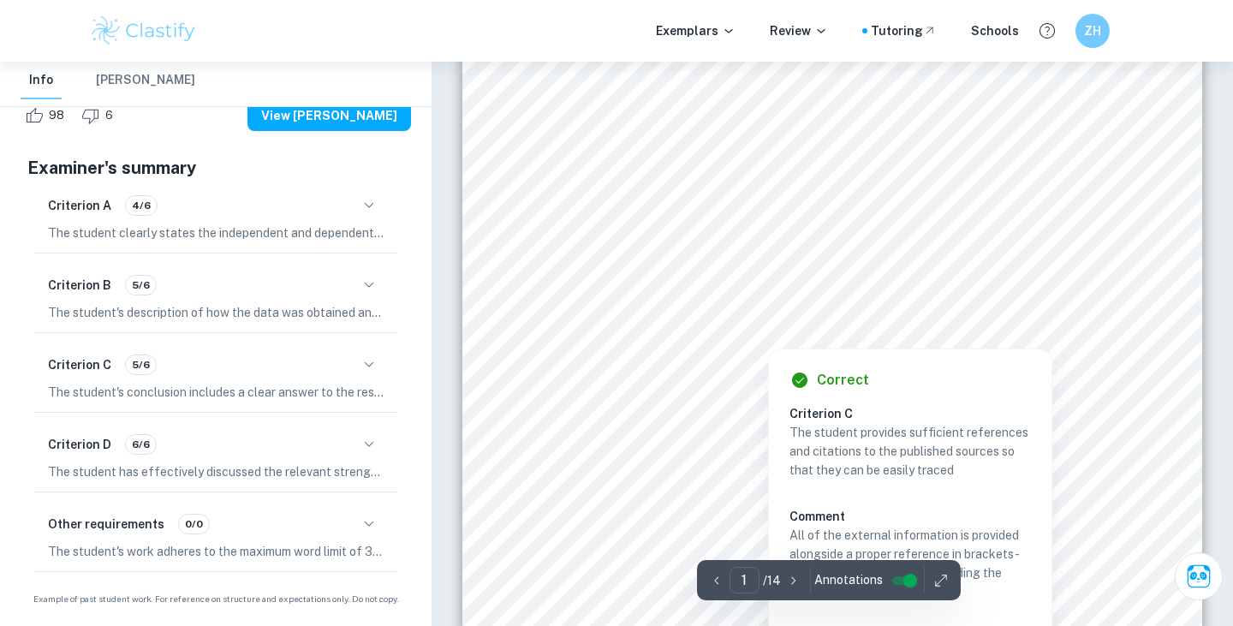
scroll to position [125, 0]
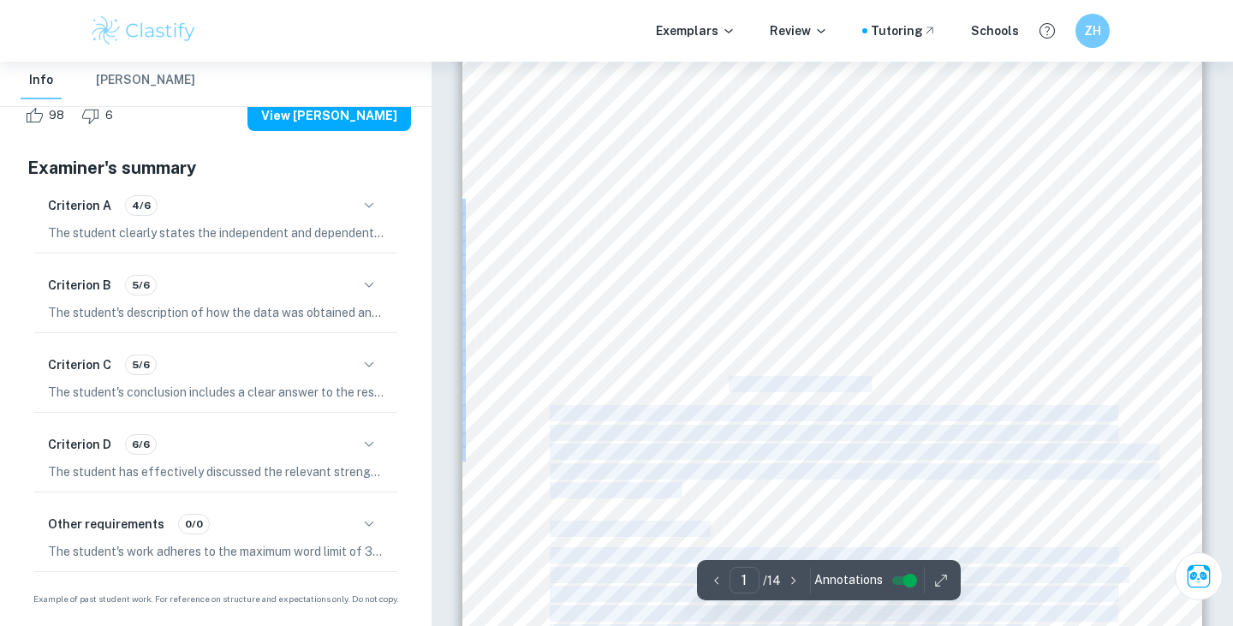
drag, startPoint x: 541, startPoint y: 180, endPoint x: 724, endPoint y: 376, distance: 267.8
click at [724, 377] on div "Chemistry Internal Assessment Word count: 2998 Candidate code: Modelling tooth …" at bounding box center [832, 432] width 740 height 957
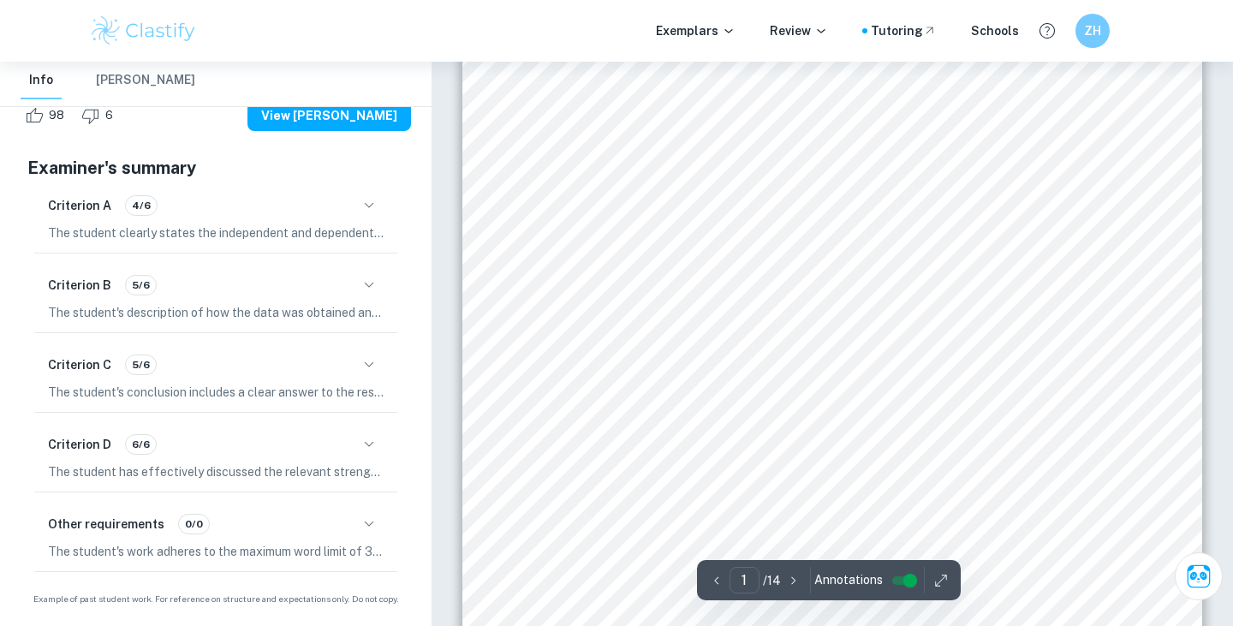
click at [724, 378] on span "use of fluoride ions in tooth care (Pollick)." at bounding box center [709, 385] width 319 height 15
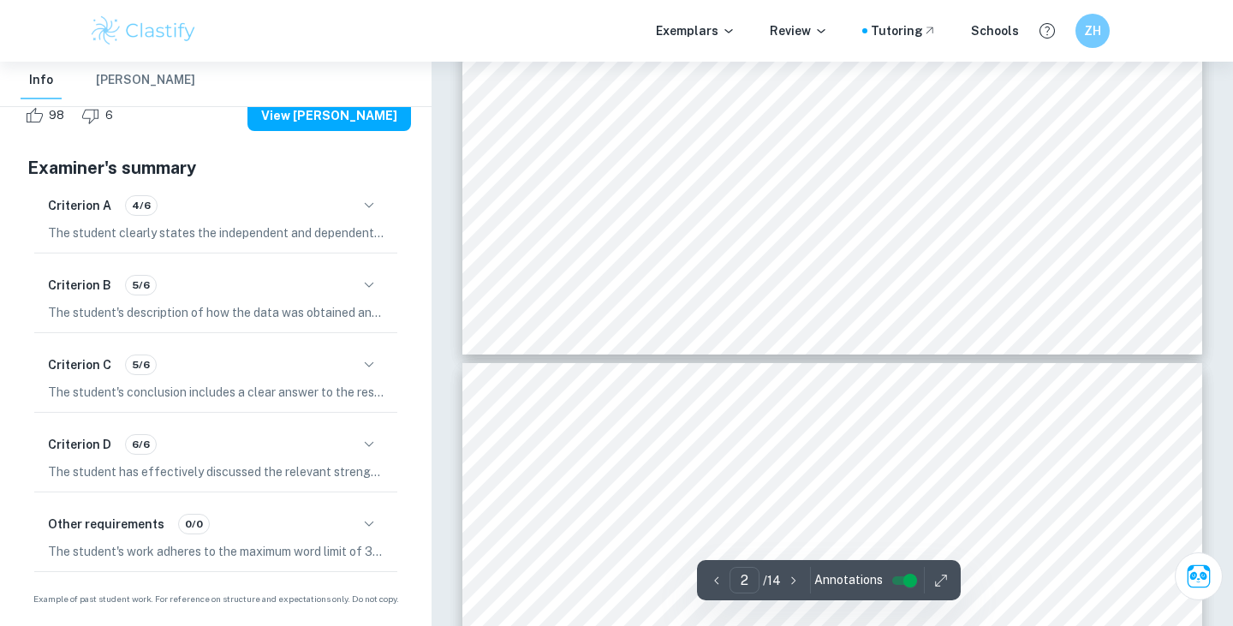
scroll to position [1740, 0]
type input "3"
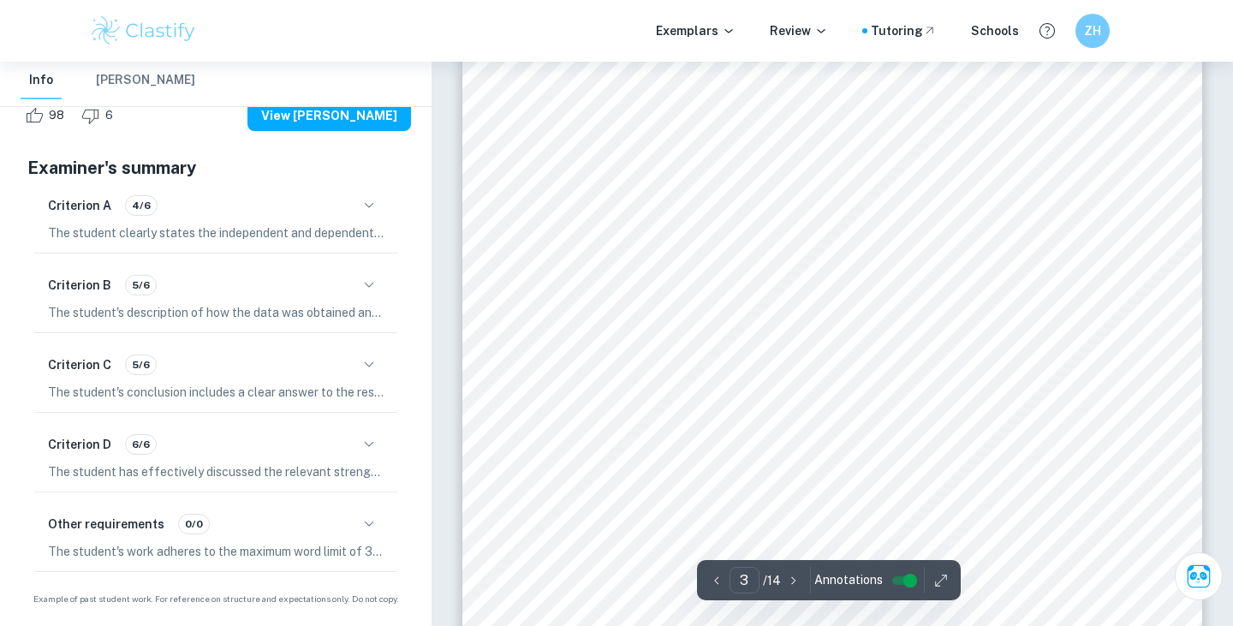
scroll to position [2077, 0]
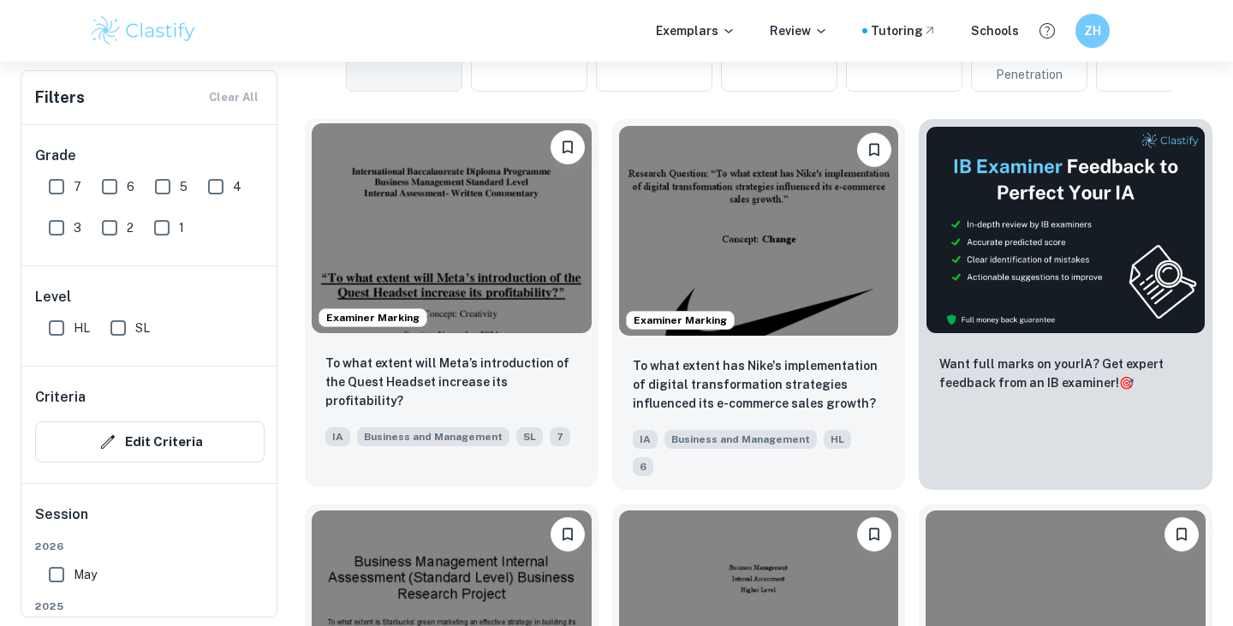
scroll to position [521, 0]
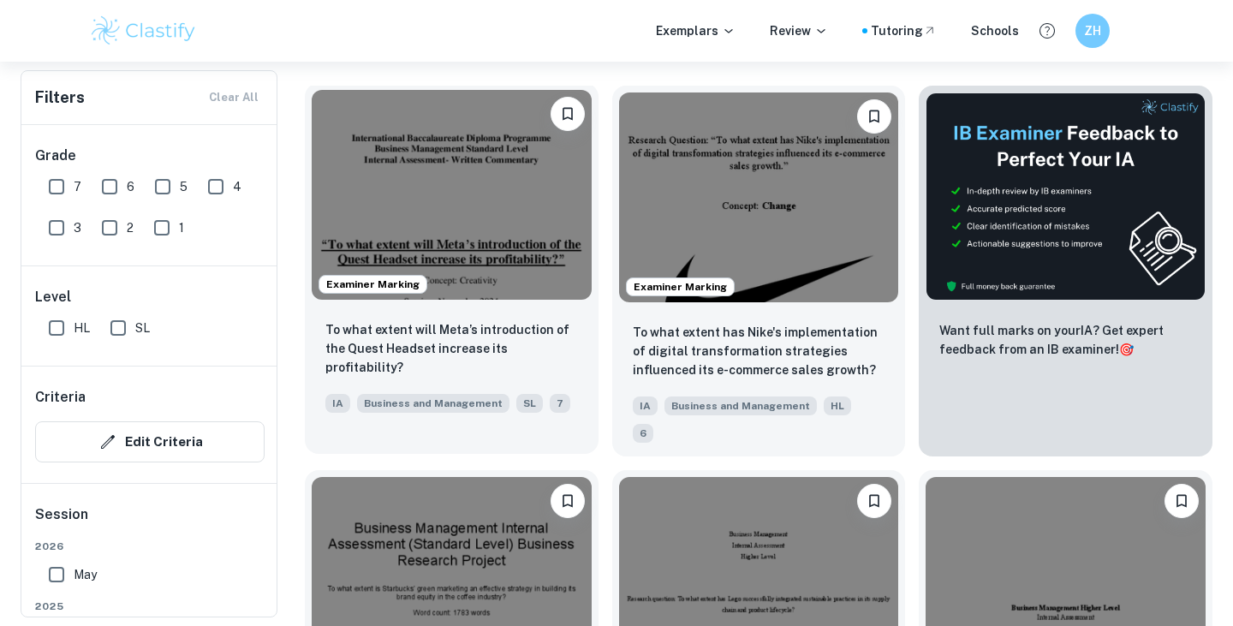
click at [457, 315] on div "To what extent will Meta’s introduction of the Quest Headset increase its profi…" at bounding box center [452, 367] width 294 height 120
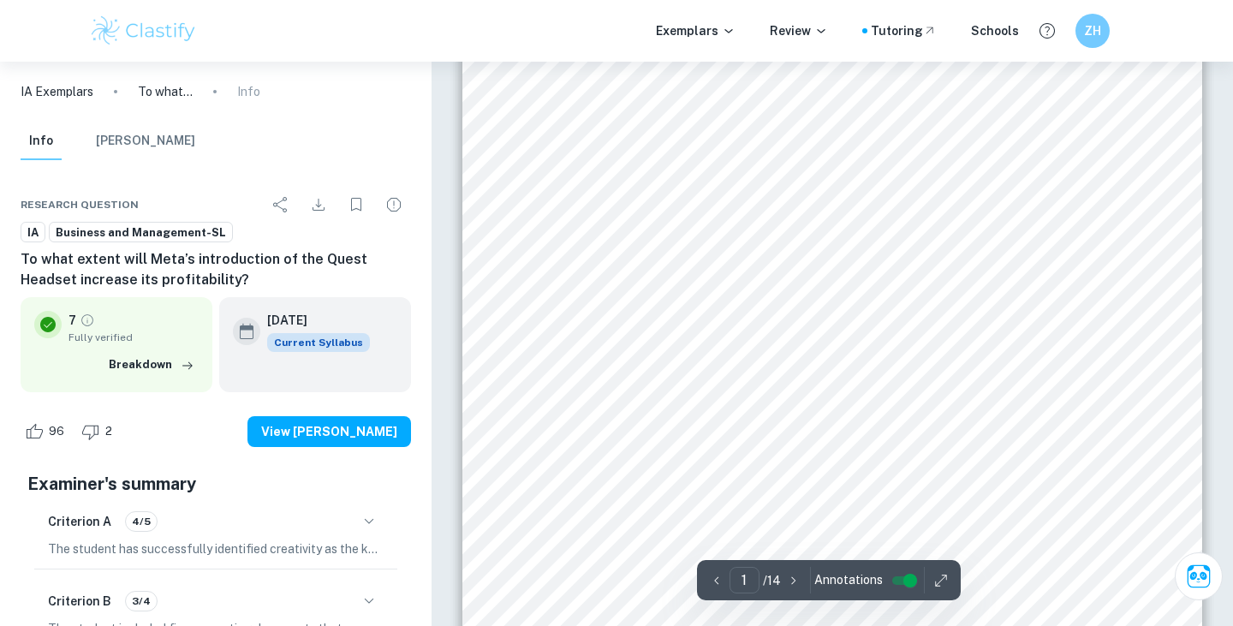
scroll to position [431, 0]
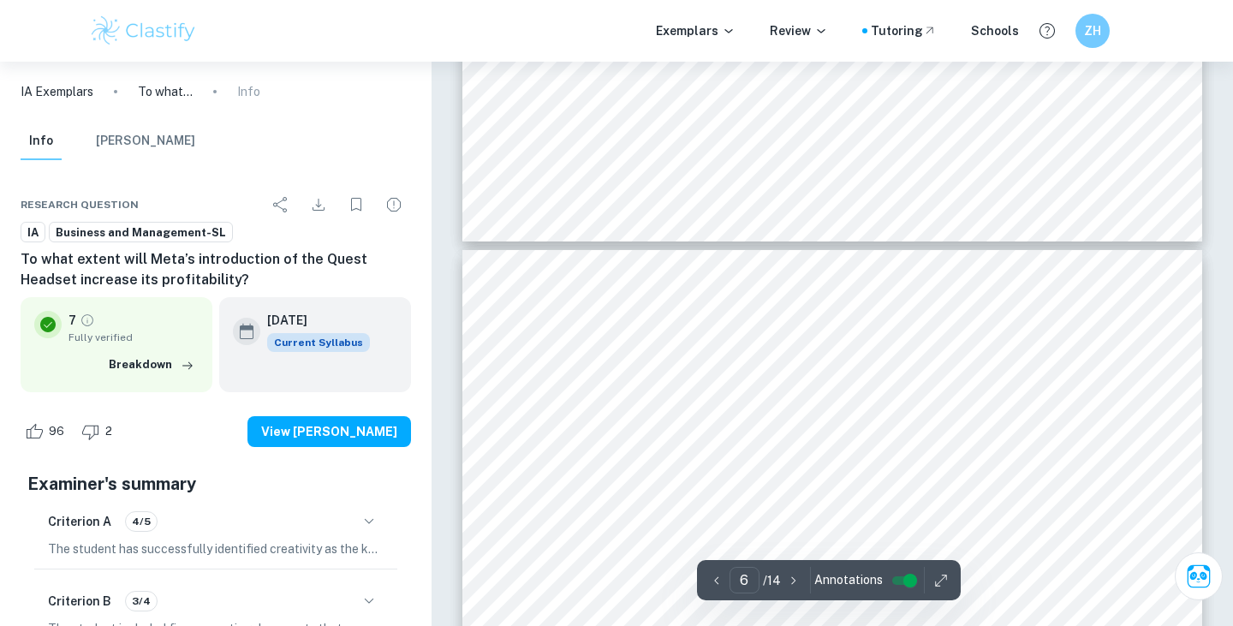
type input "7"
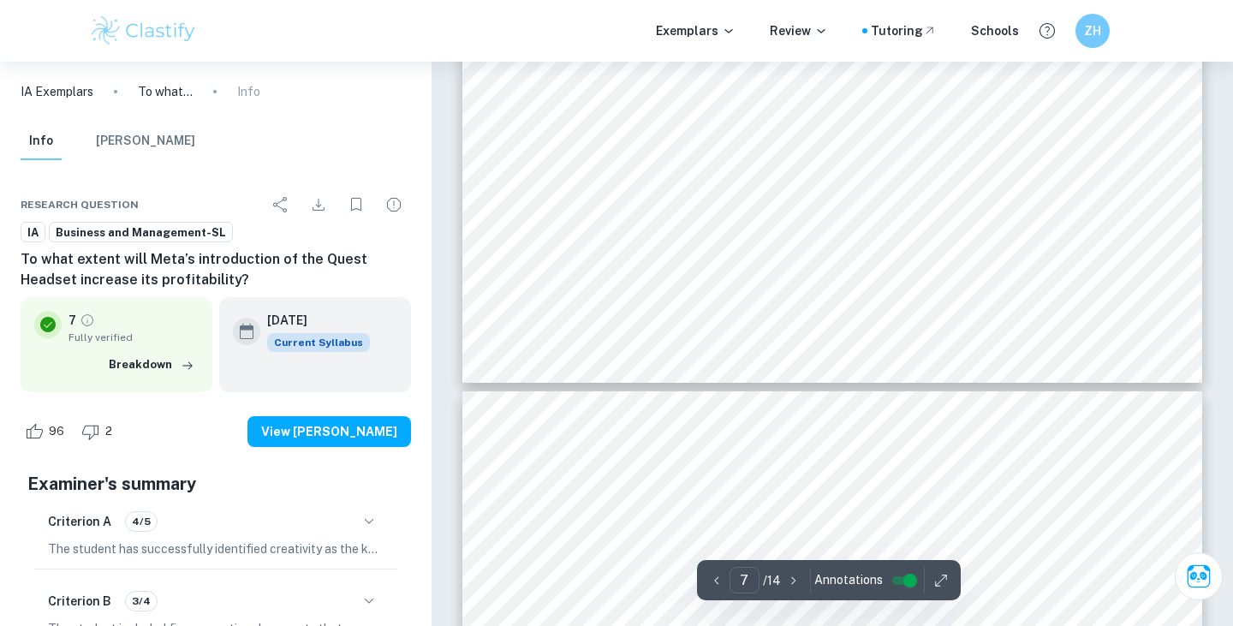
scroll to position [7193, 0]
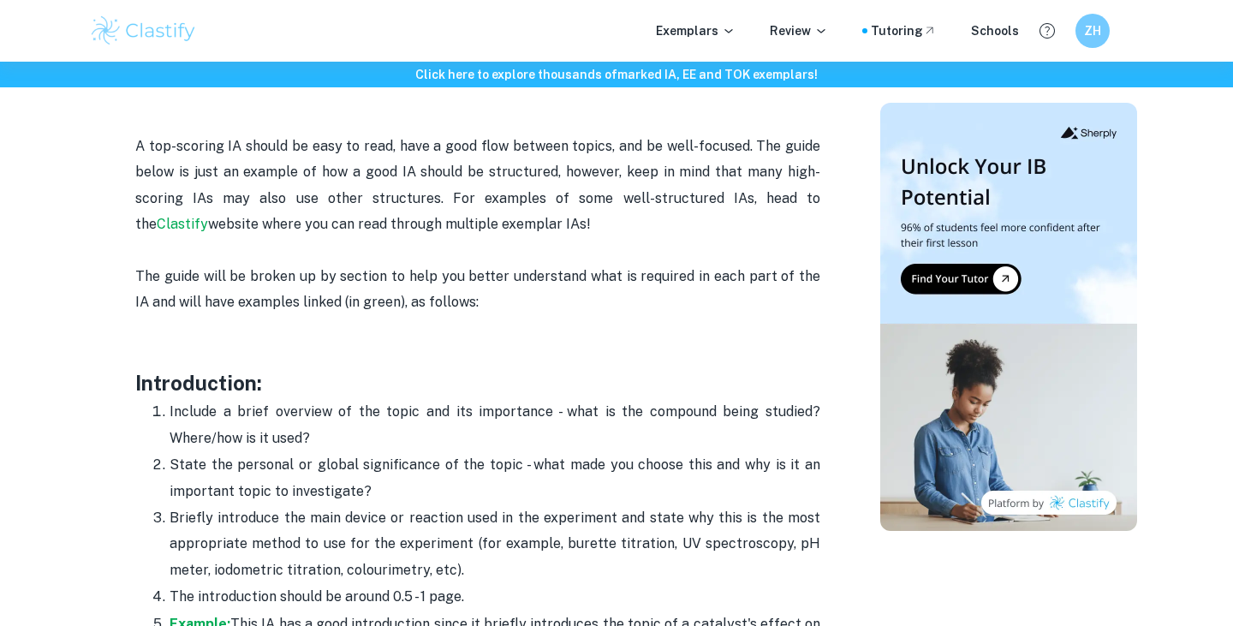
scroll to position [969, 0]
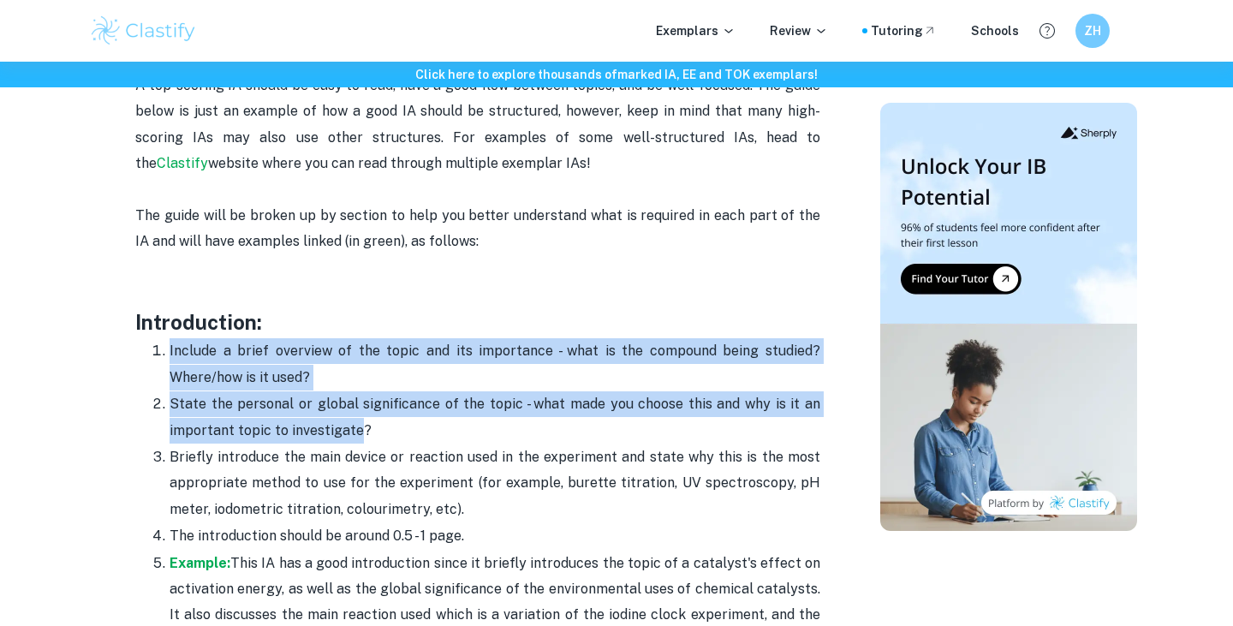
drag, startPoint x: 158, startPoint y: 343, endPoint x: 360, endPoint y: 455, distance: 230.7
click at [360, 431] on ol "Include a brief overview of the topic and its importance - what is the compound…" at bounding box center [477, 495] width 685 height 317
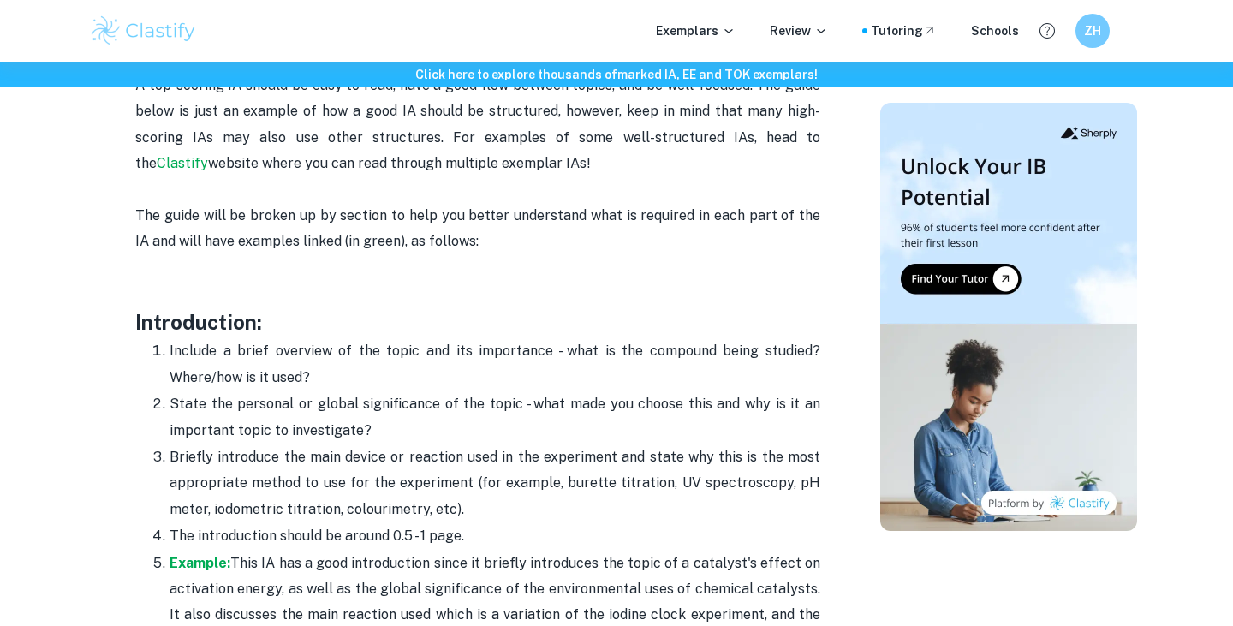
click at [360, 455] on p "Briefly introduce the main device or reaction used in the experiment and state …" at bounding box center [495, 483] width 651 height 78
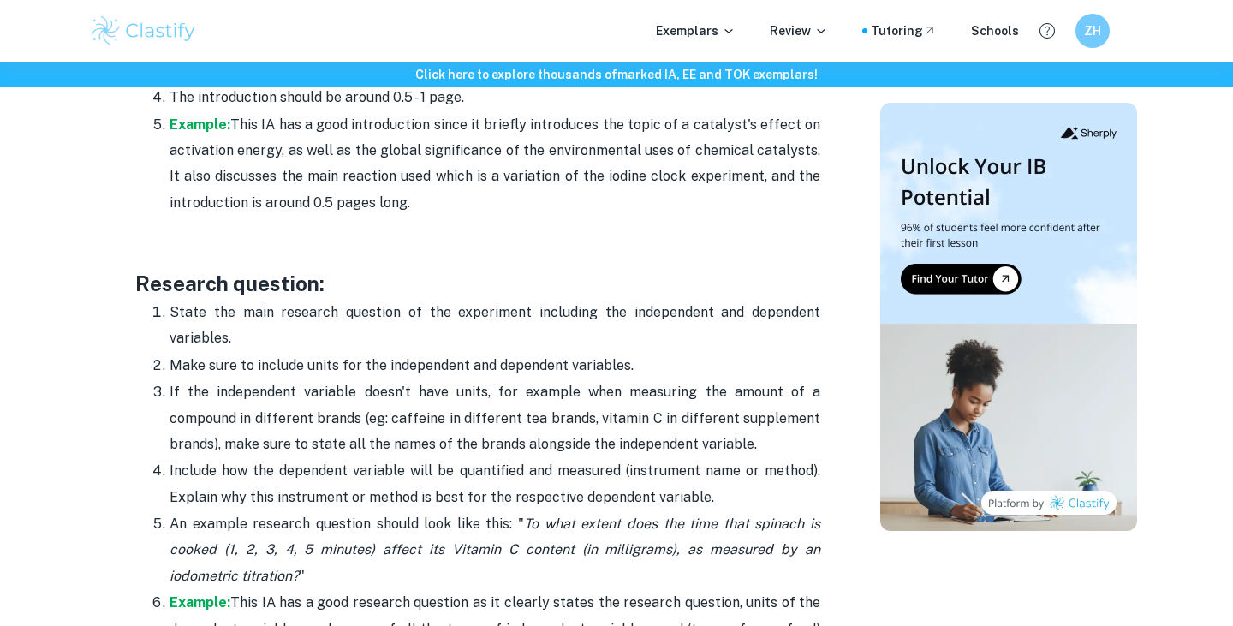
scroll to position [1387, 0]
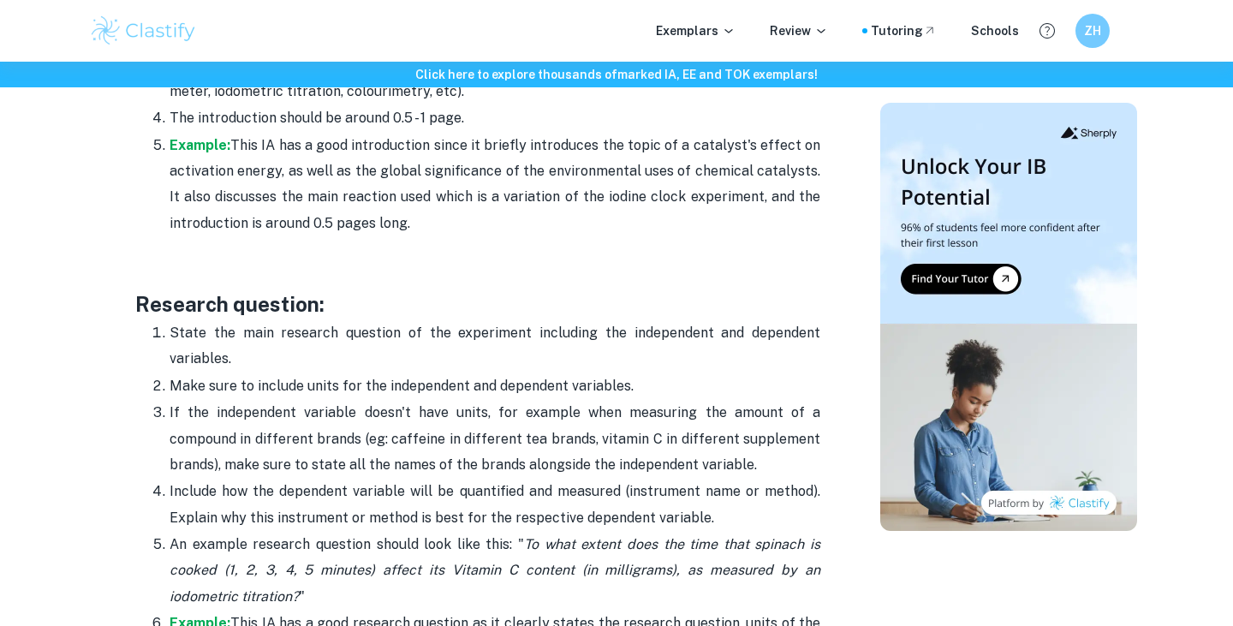
click at [638, 352] on p "State the main research question of the experiment including the independent an…" at bounding box center [495, 346] width 651 height 52
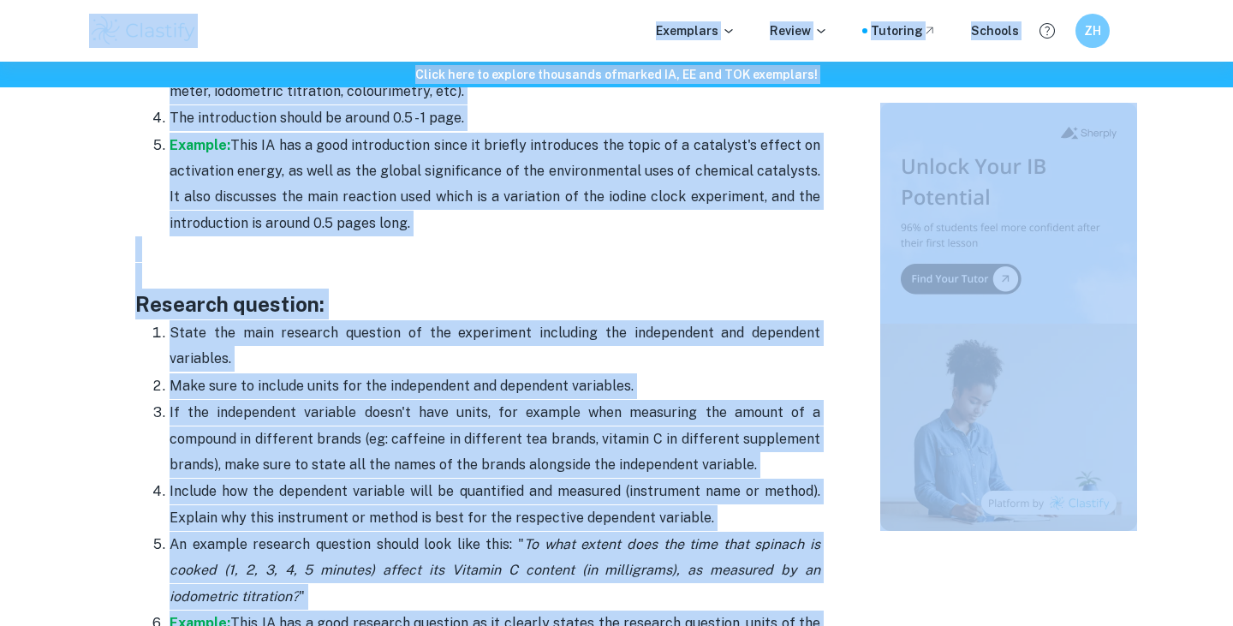
copy body "Loremipsu Dolors Ametcons Adipisc EL Seddo eius te incidid utlaboree do magnaa …"
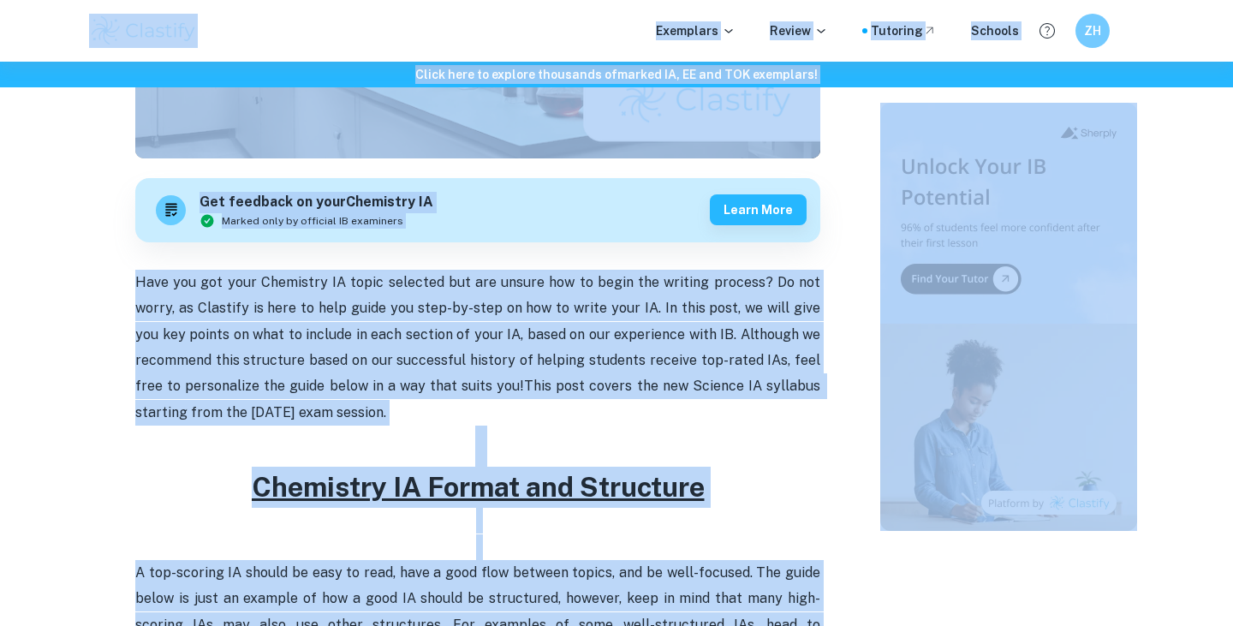
scroll to position [569, 0]
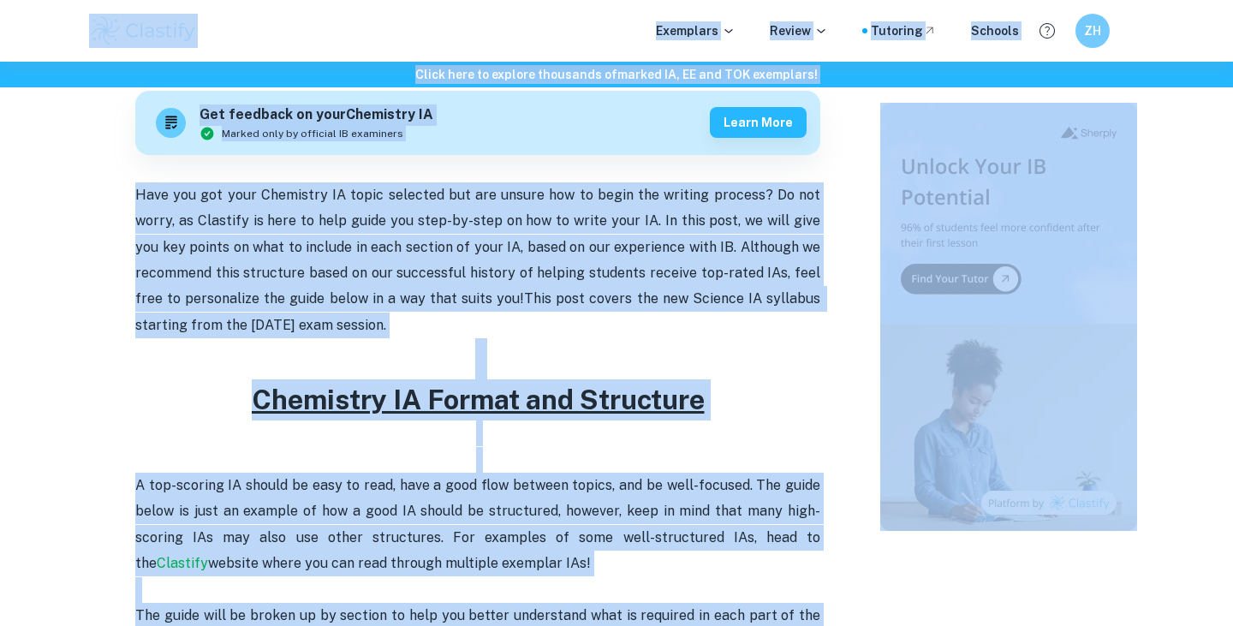
click at [351, 353] on h2 at bounding box center [477, 358] width 685 height 41
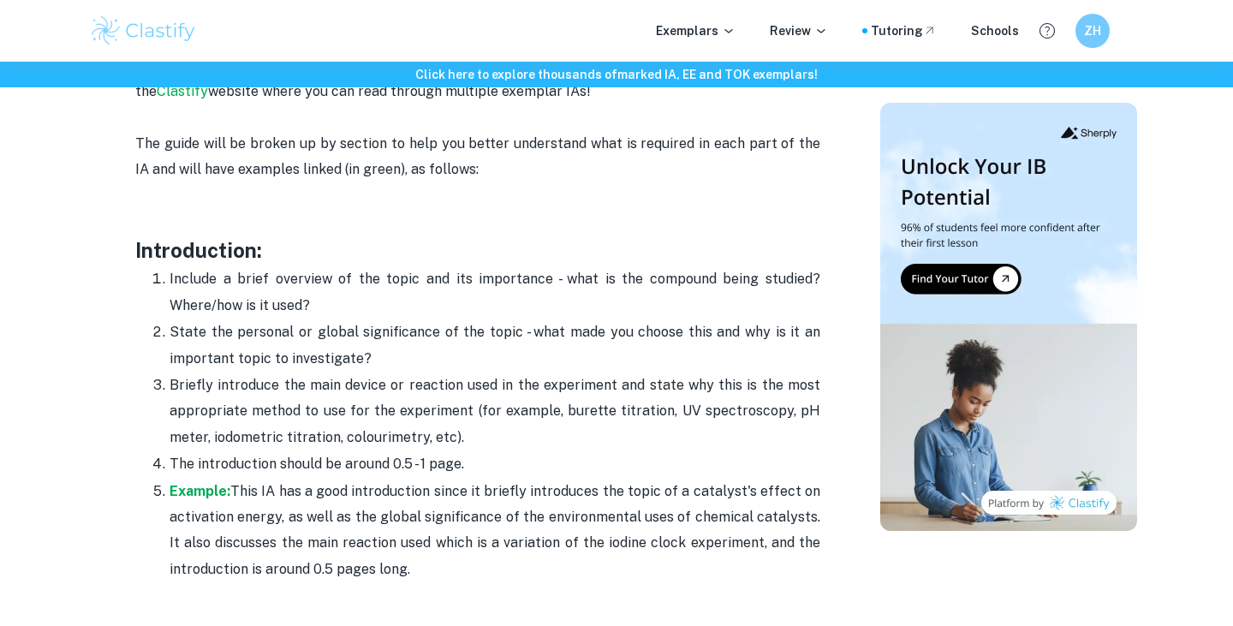
scroll to position [1053, 0]
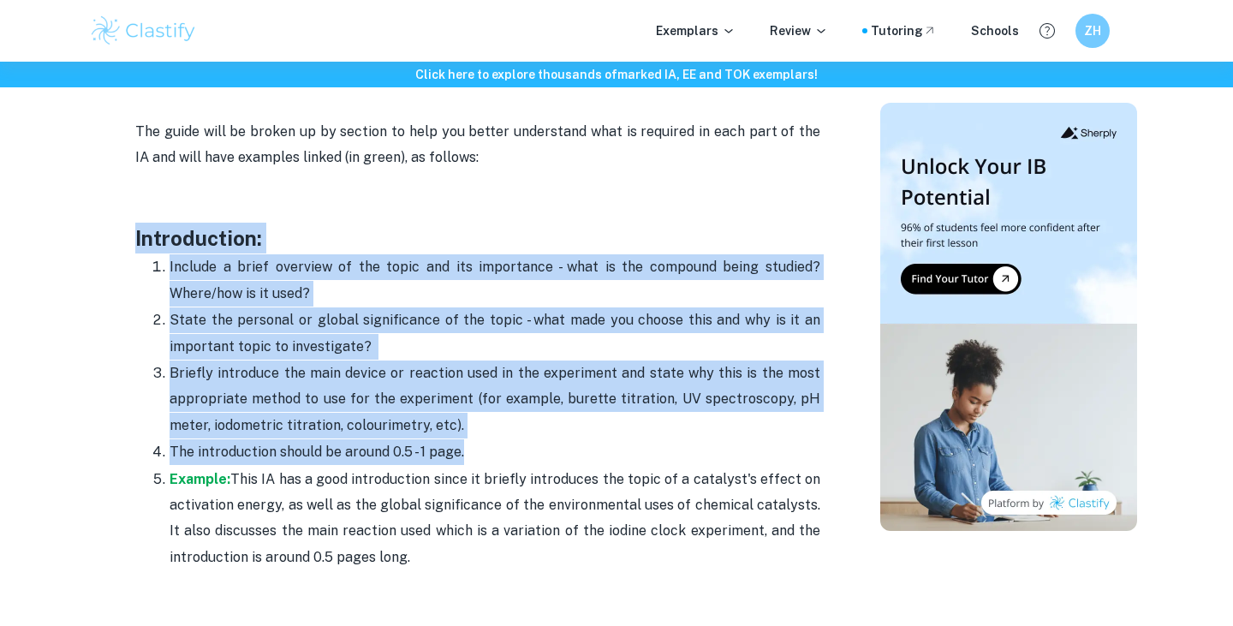
drag, startPoint x: 92, startPoint y: 238, endPoint x: 528, endPoint y: 454, distance: 487.1
copy div "Introduction: Include a brief overview of the topic and its importance - what i…"
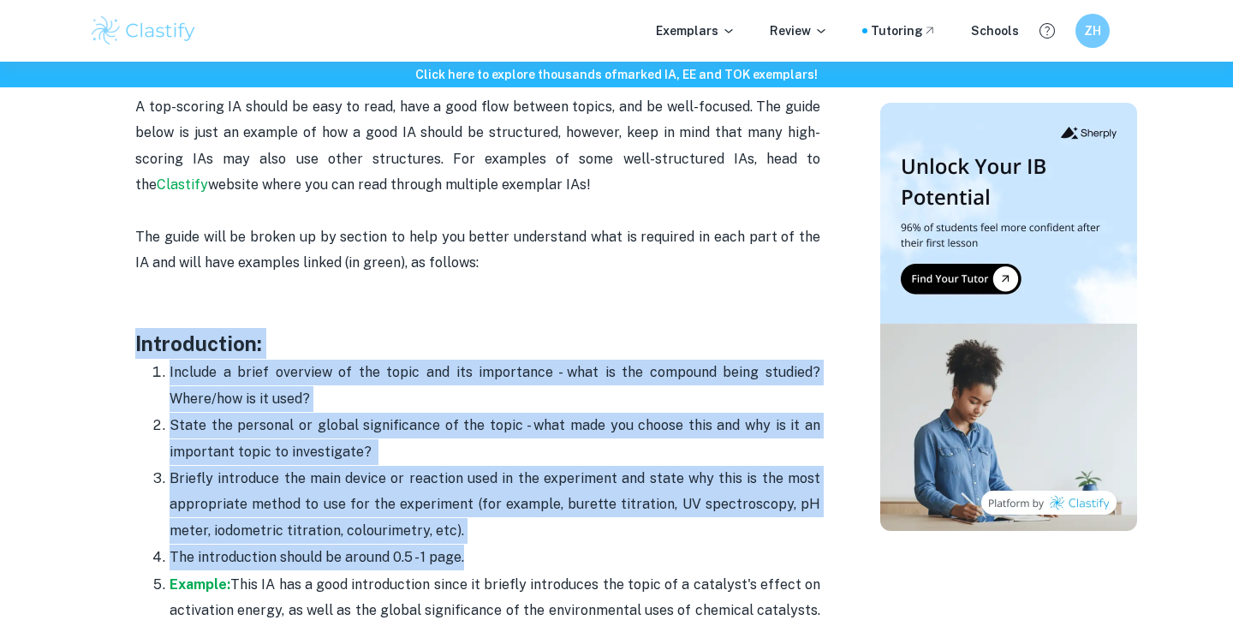
scroll to position [947, 0]
